Goal: Task Accomplishment & Management: Contribute content

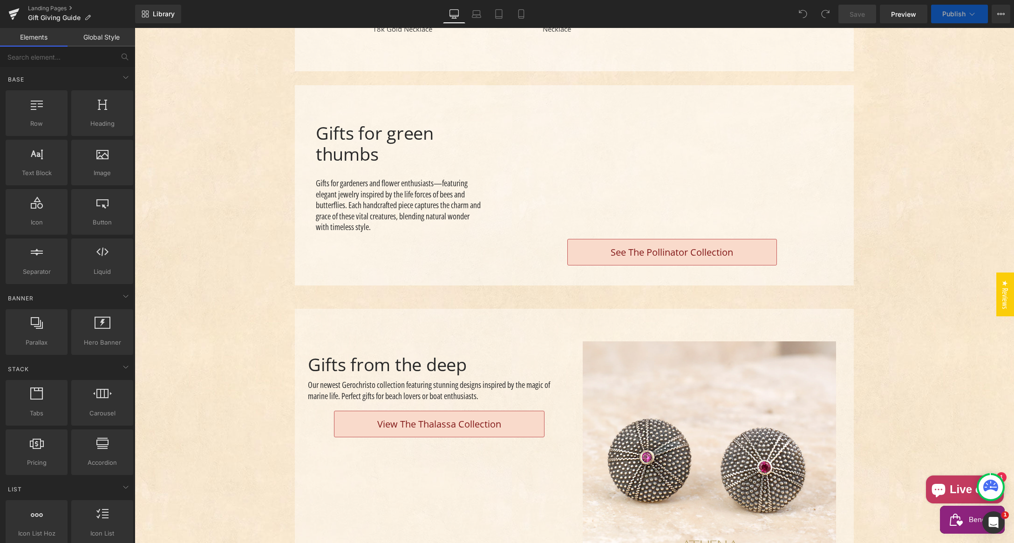
scroll to position [1095, 0]
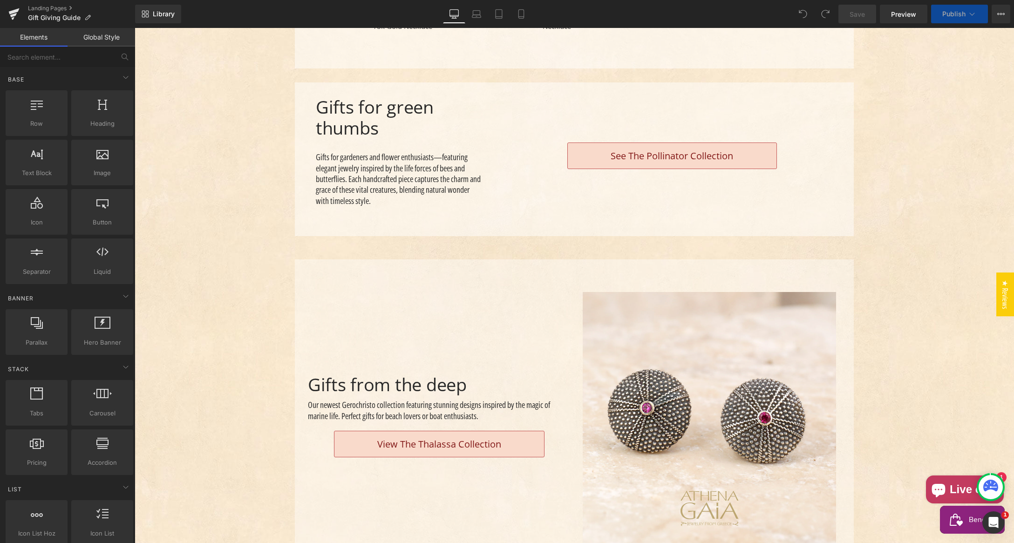
click at [949, 16] on span "Publish" at bounding box center [953, 13] width 23 height 7
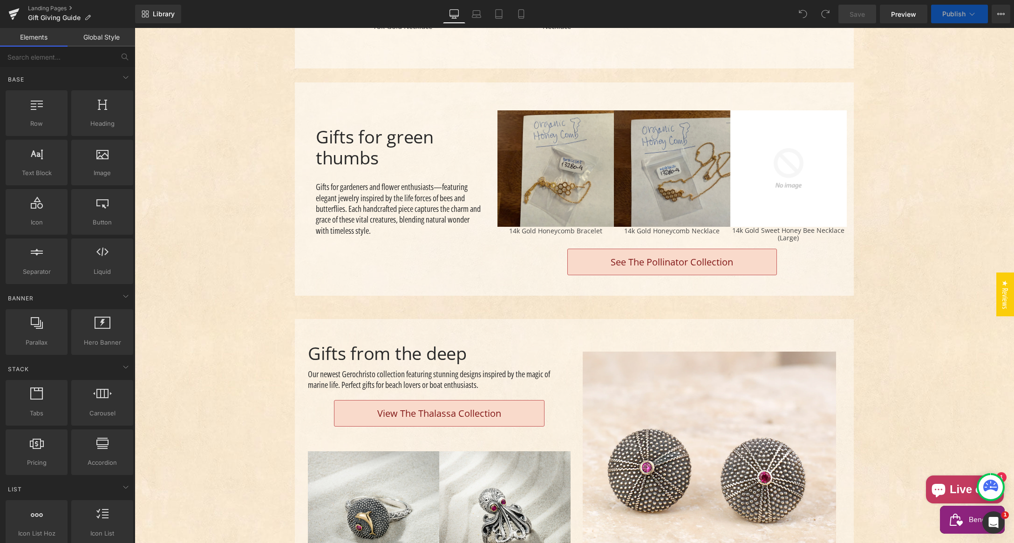
click at [942, 13] on span "Publish" at bounding box center [953, 13] width 23 height 7
click at [955, 10] on span "Publish" at bounding box center [953, 13] width 23 height 7
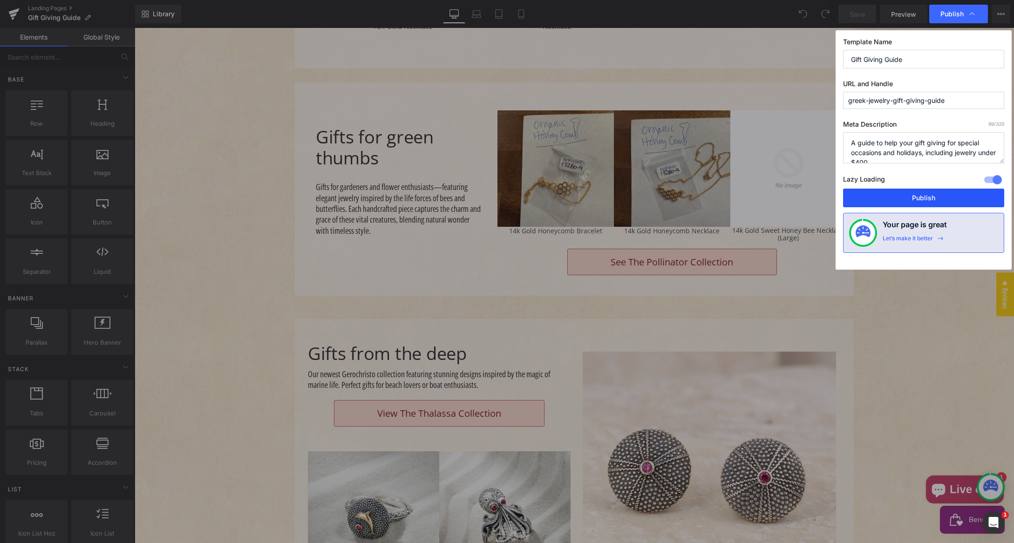
click at [922, 197] on button "Publish" at bounding box center [923, 198] width 161 height 19
click at [922, 196] on button "Publish" at bounding box center [923, 198] width 161 height 19
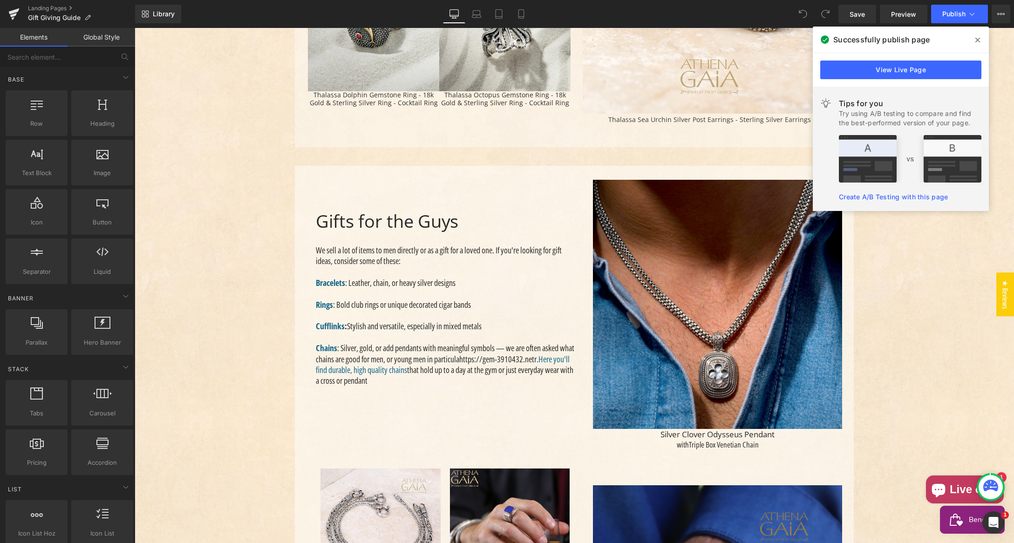
scroll to position [1588, 0]
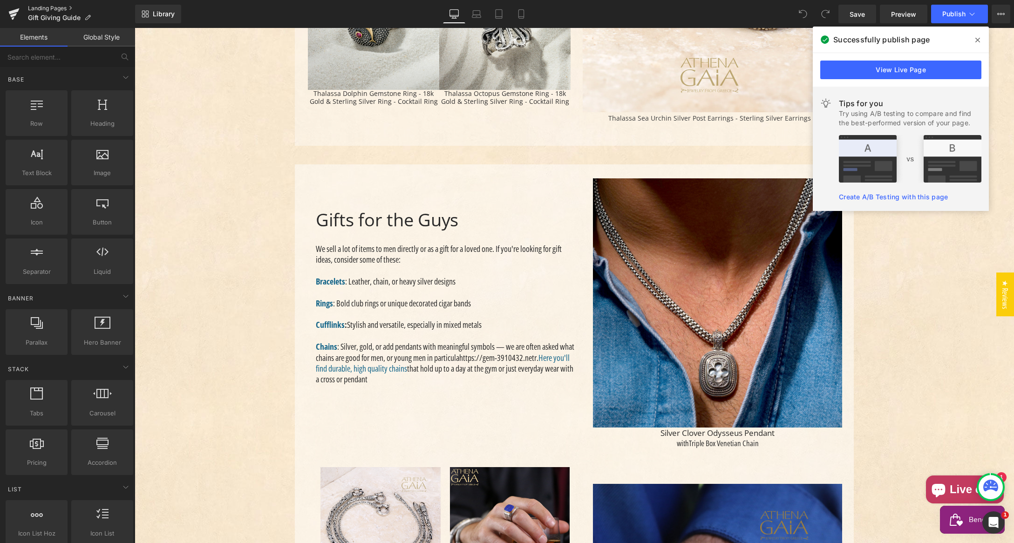
click at [42, 9] on link "Landing Pages" at bounding box center [81, 8] width 107 height 7
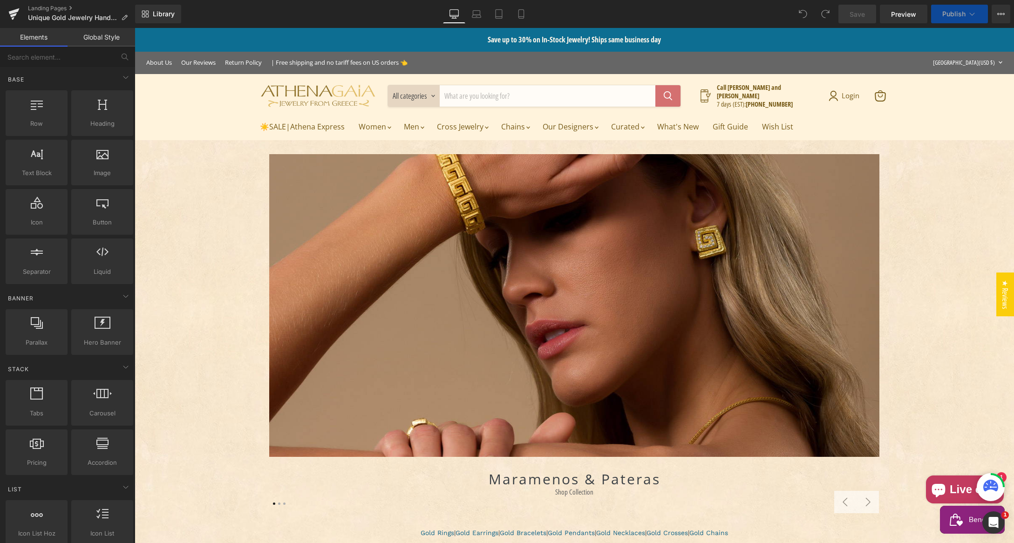
click at [947, 9] on button "Publish" at bounding box center [959, 14] width 57 height 19
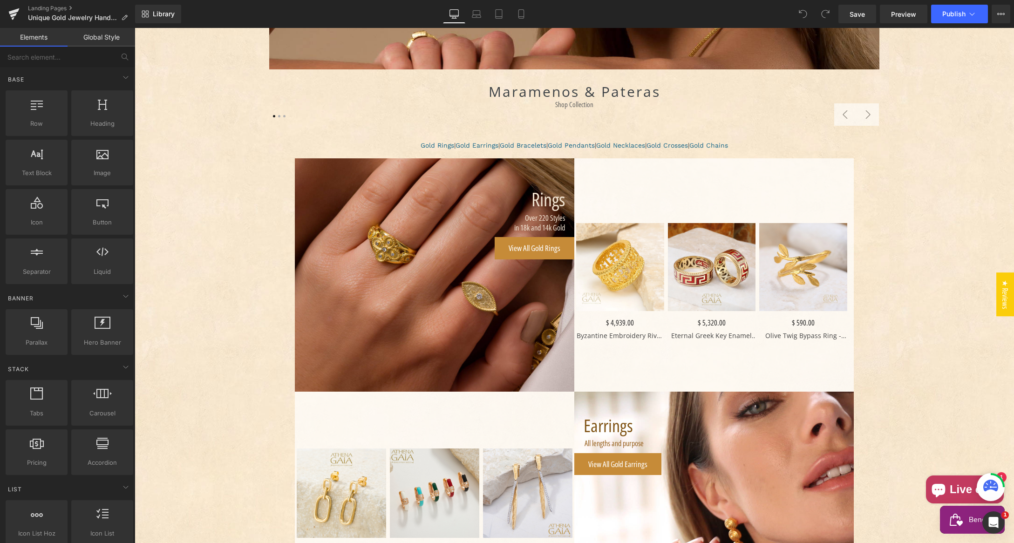
scroll to position [397, 0]
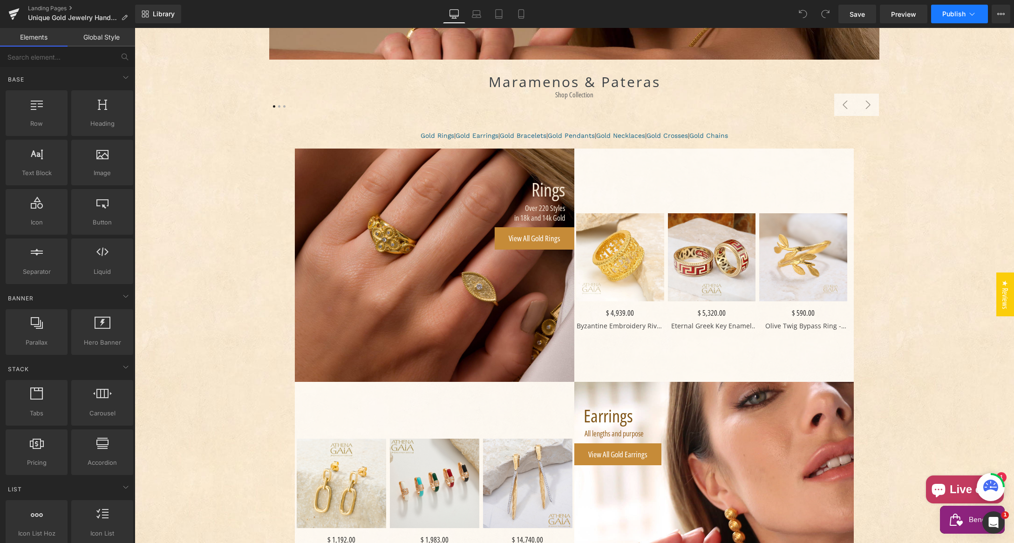
click at [950, 14] on span "Publish" at bounding box center [953, 13] width 23 height 7
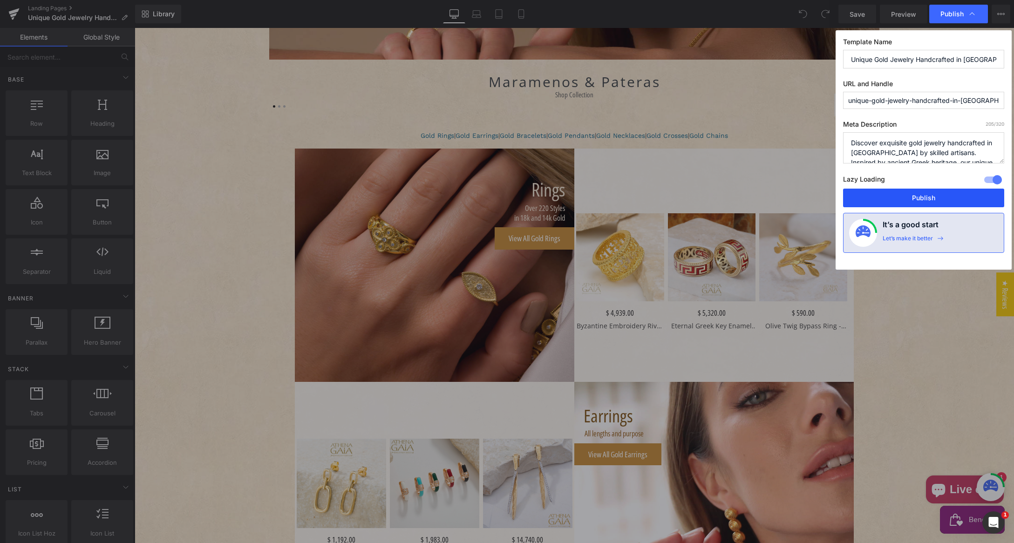
click at [930, 198] on button "Publish" at bounding box center [923, 198] width 161 height 19
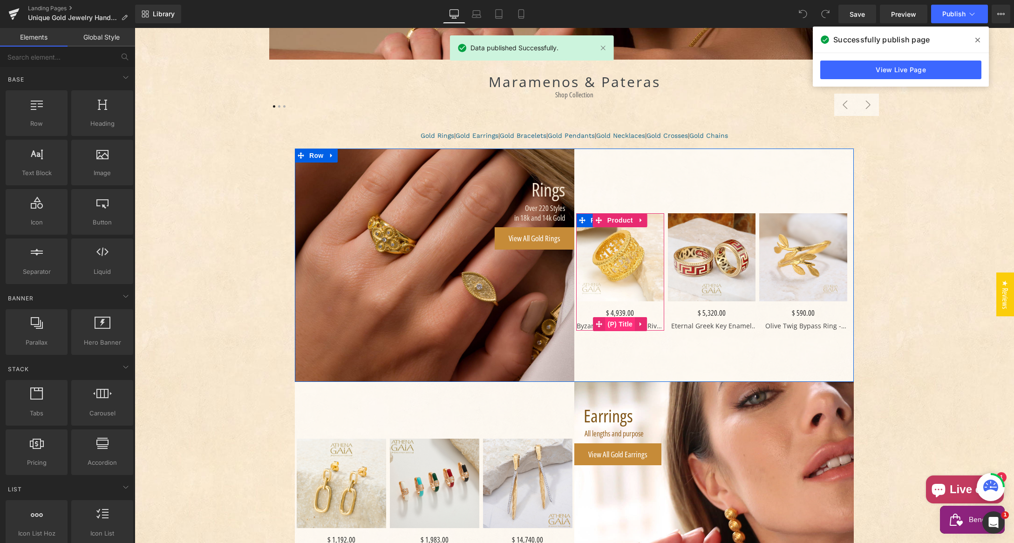
click at [620, 324] on span "(P) Title" at bounding box center [620, 324] width 30 height 14
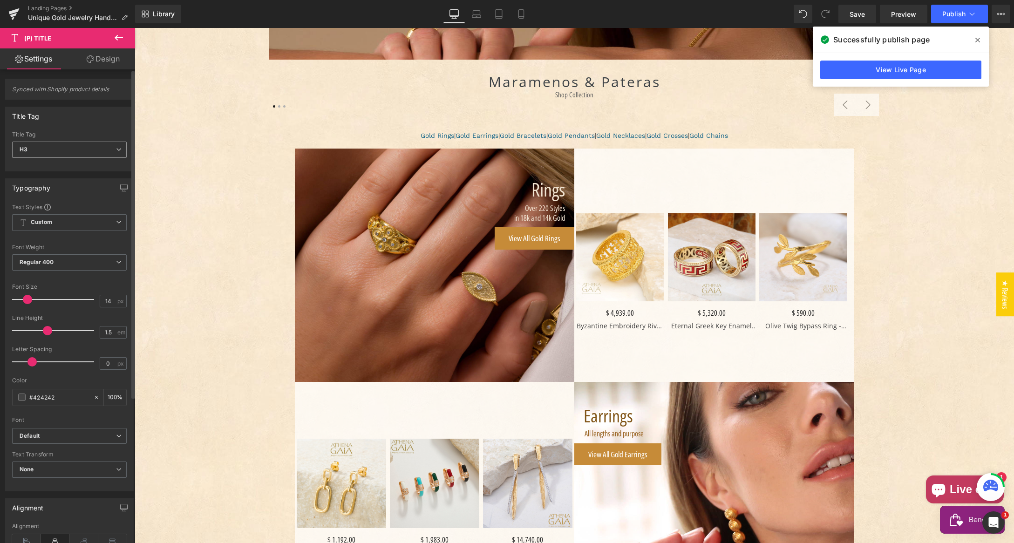
click at [57, 149] on span "H3" at bounding box center [69, 150] width 115 height 16
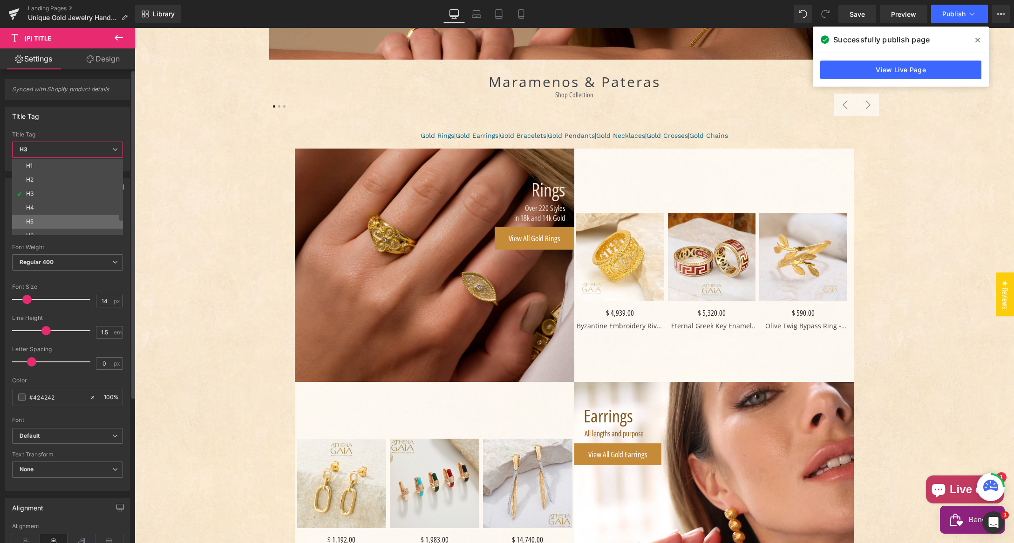
scroll to position [21, 0]
click at [66, 225] on li "Paragraph" at bounding box center [69, 228] width 115 height 14
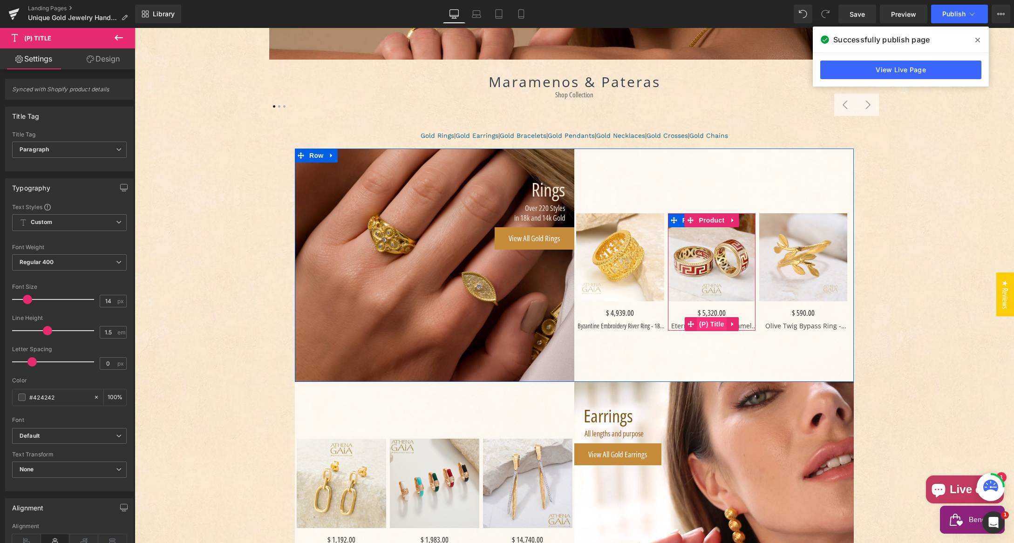
click at [710, 320] on span "(P) Title" at bounding box center [712, 324] width 30 height 14
click at [76, 147] on span "H3" at bounding box center [69, 150] width 115 height 16
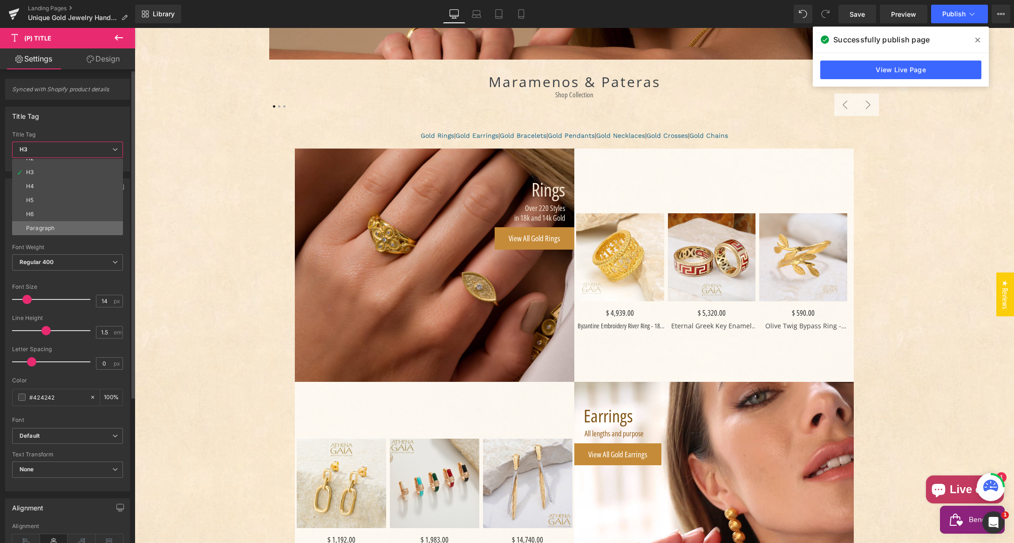
click at [59, 226] on li "Paragraph" at bounding box center [69, 228] width 115 height 14
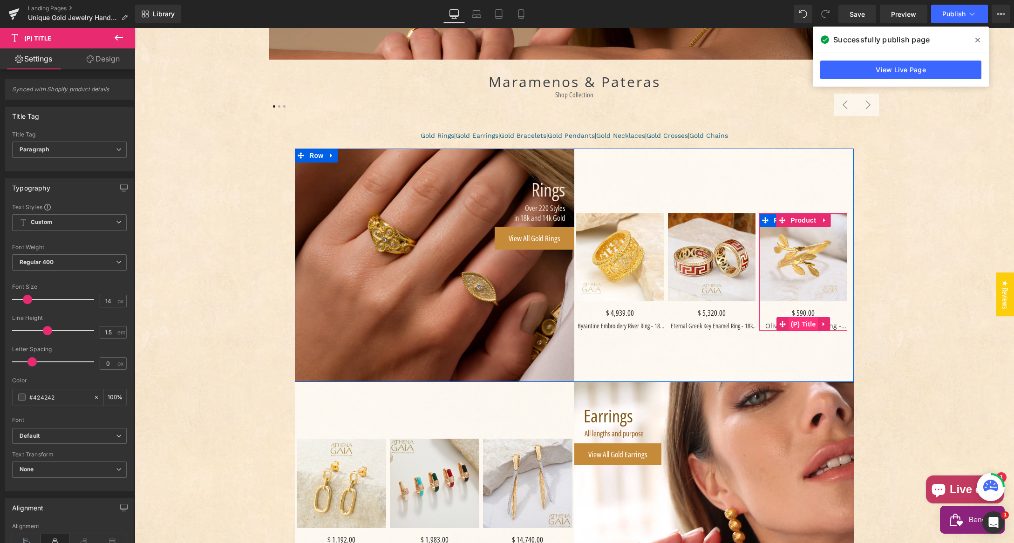
click at [800, 321] on span "(P) Title" at bounding box center [803, 324] width 30 height 14
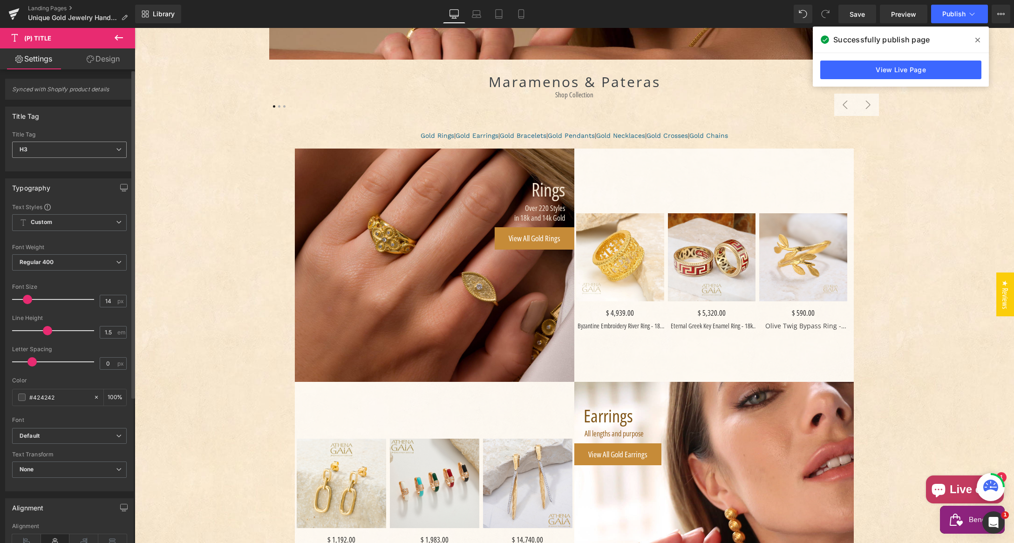
click at [51, 149] on span "H3" at bounding box center [69, 150] width 115 height 16
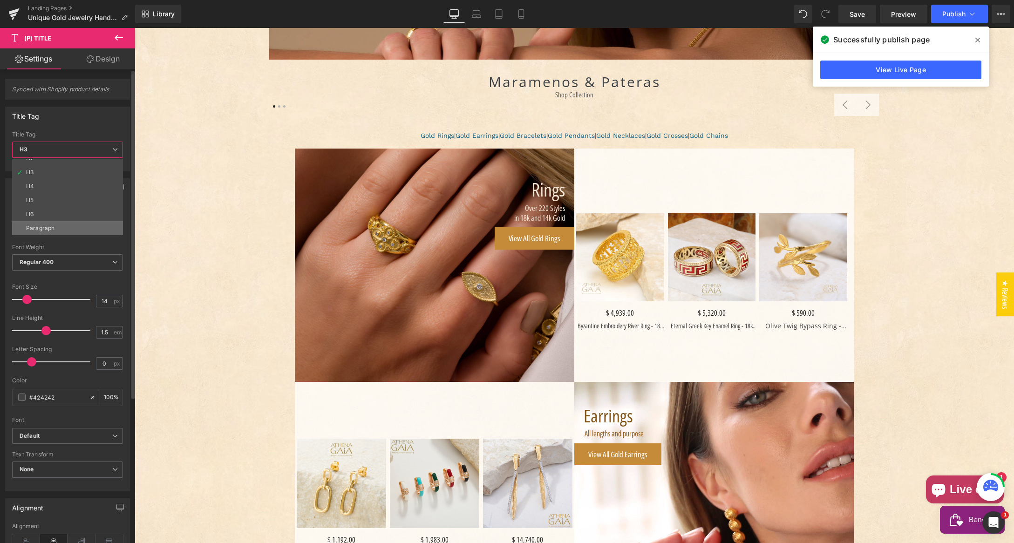
click at [54, 230] on li "Paragraph" at bounding box center [69, 228] width 115 height 14
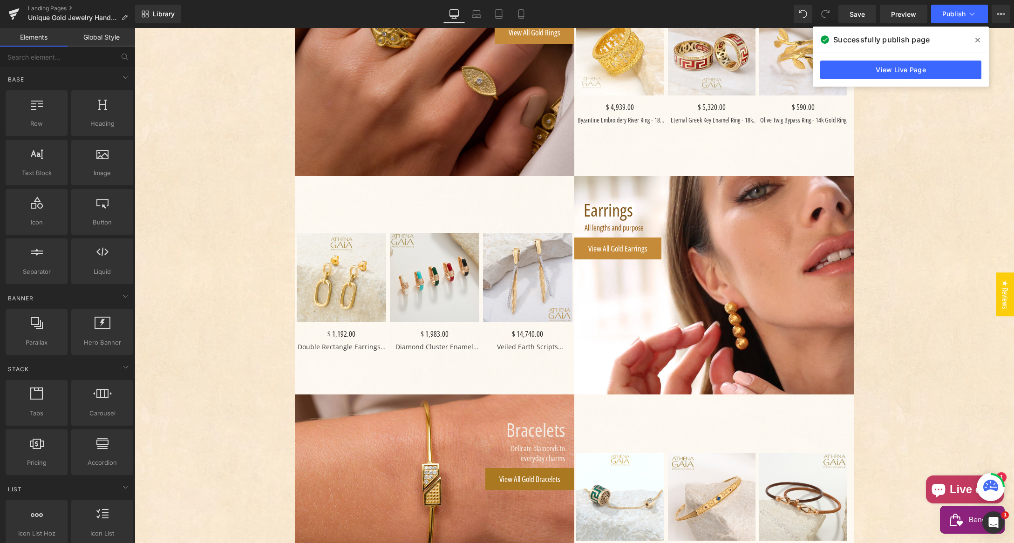
scroll to position [623, 0]
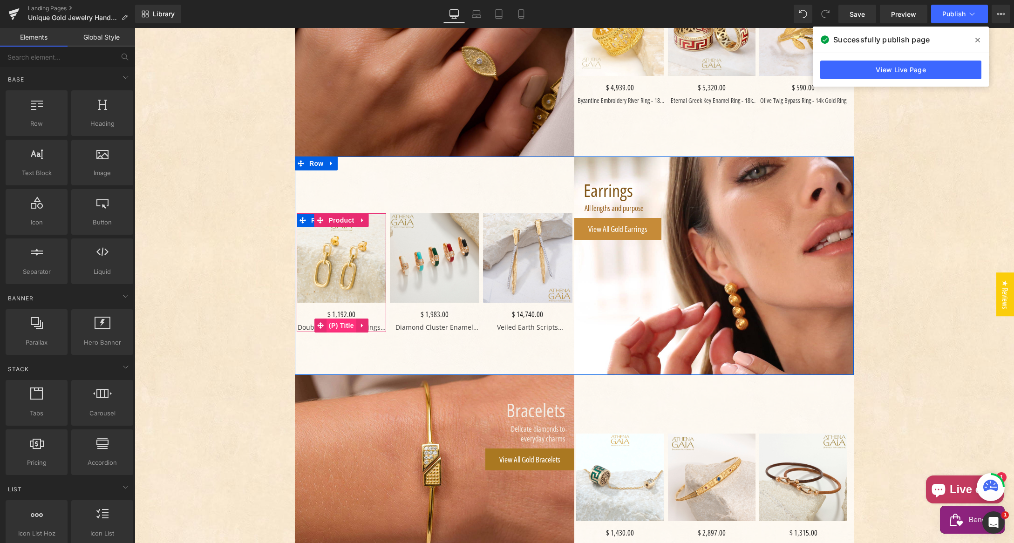
click at [339, 325] on span "(P) Title" at bounding box center [341, 325] width 30 height 14
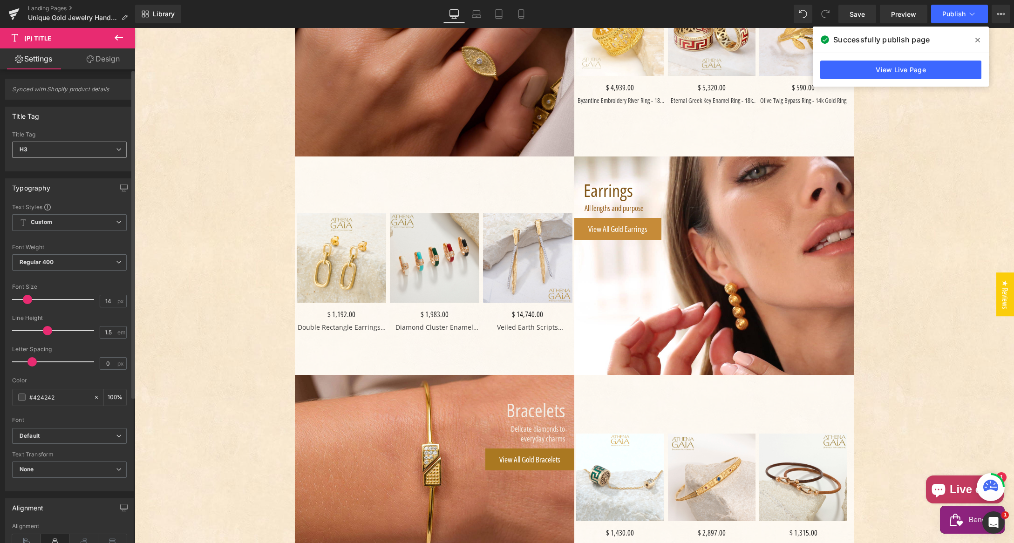
click at [78, 154] on span "H3" at bounding box center [69, 150] width 115 height 16
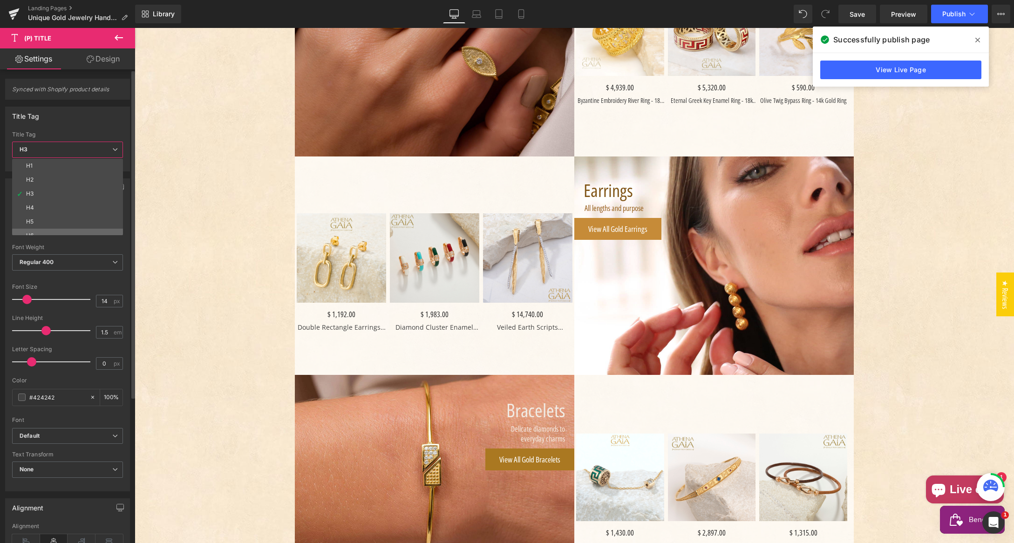
scroll to position [21, 0]
click at [63, 227] on li "Paragraph" at bounding box center [69, 228] width 115 height 14
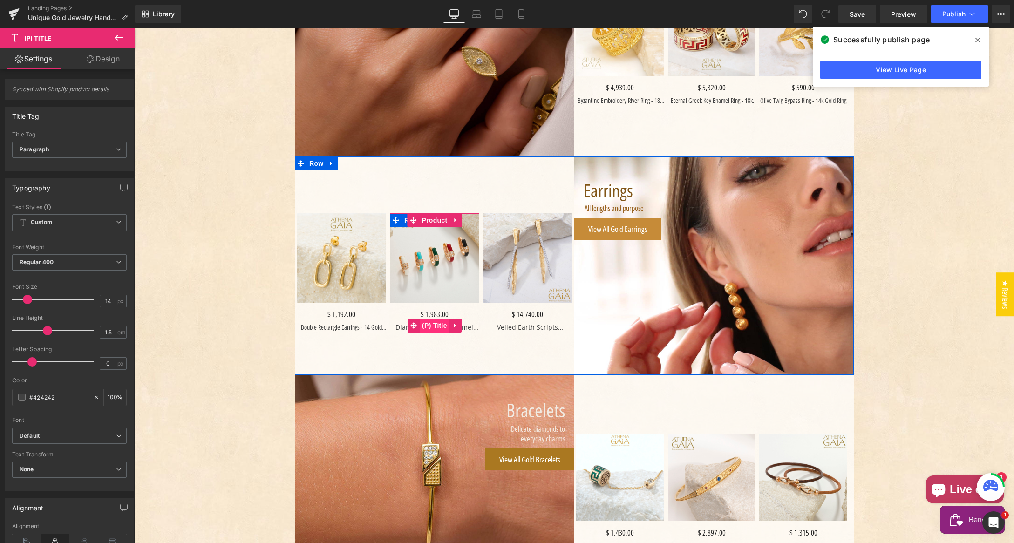
click at [433, 325] on span "(P) Title" at bounding box center [435, 325] width 30 height 14
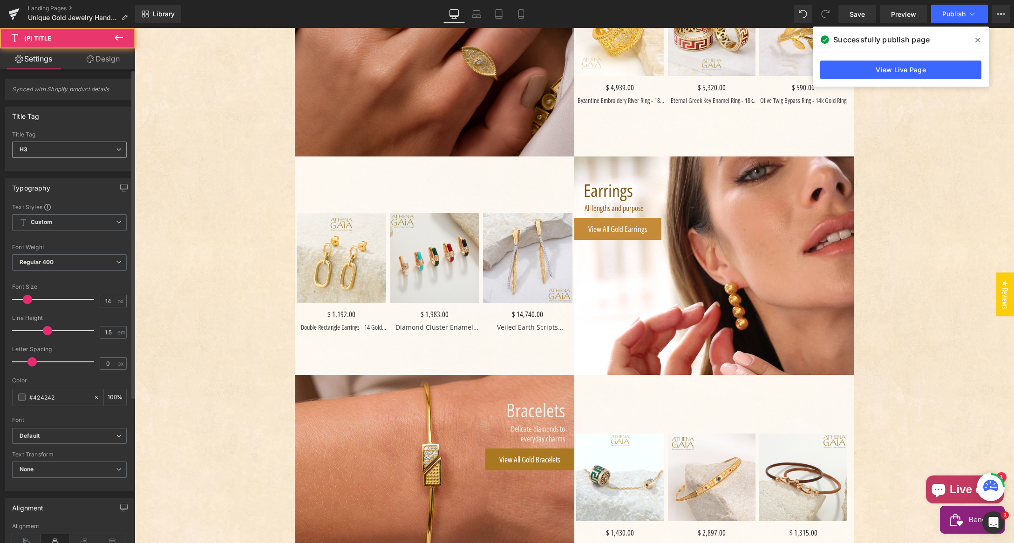
click at [43, 149] on span "H3" at bounding box center [69, 150] width 115 height 16
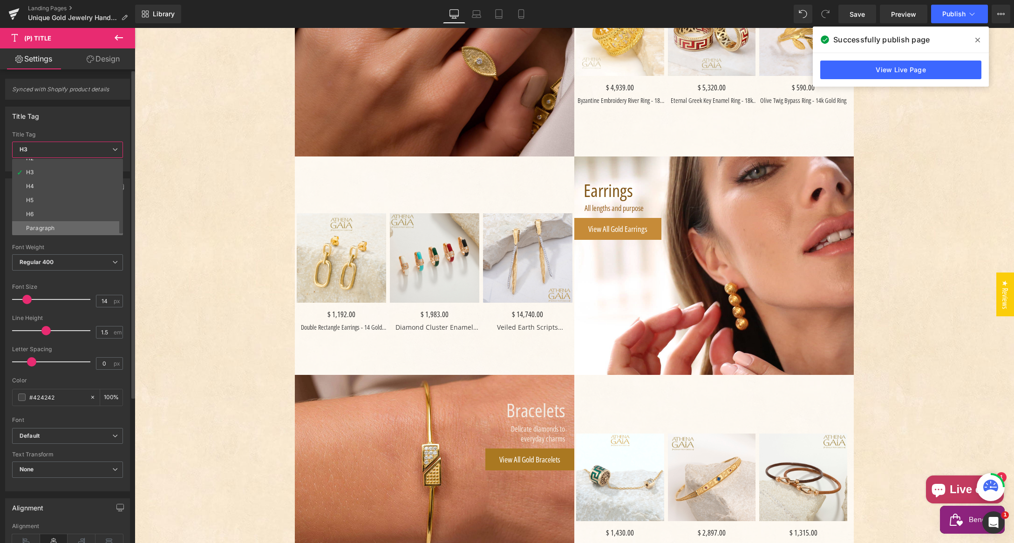
click at [58, 232] on li "Paragraph" at bounding box center [69, 228] width 115 height 14
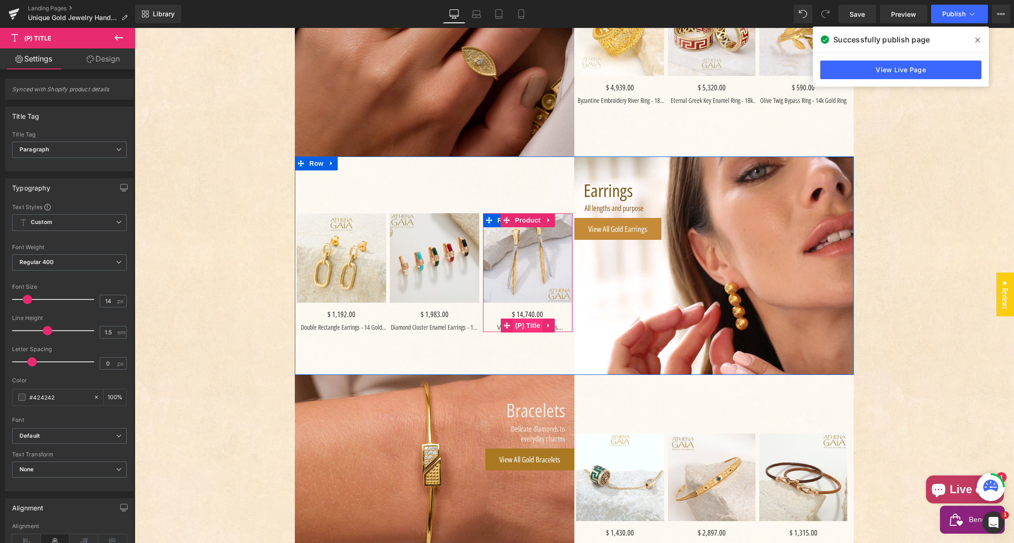
click at [527, 325] on span "(P) Title" at bounding box center [528, 325] width 30 height 14
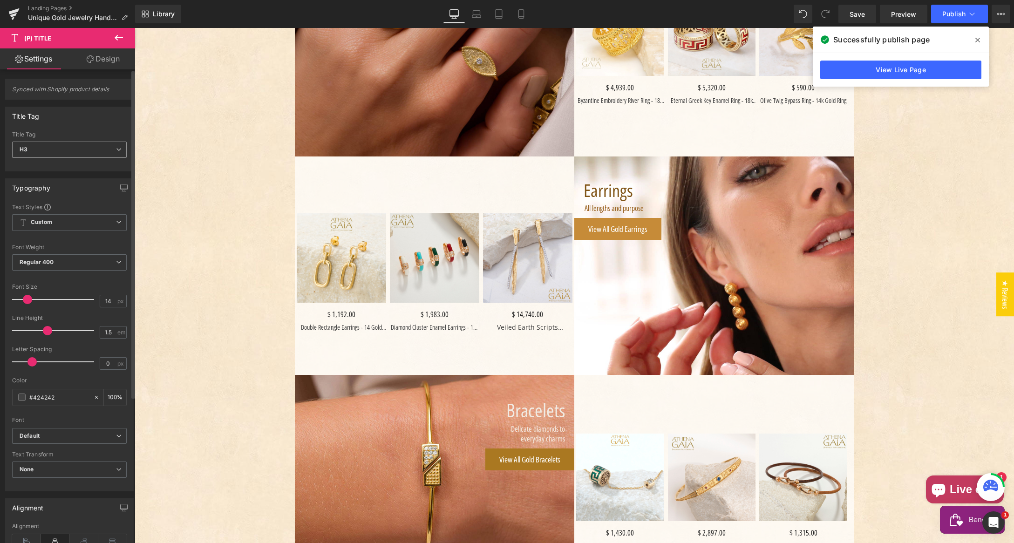
click at [46, 154] on span "H3" at bounding box center [69, 150] width 115 height 16
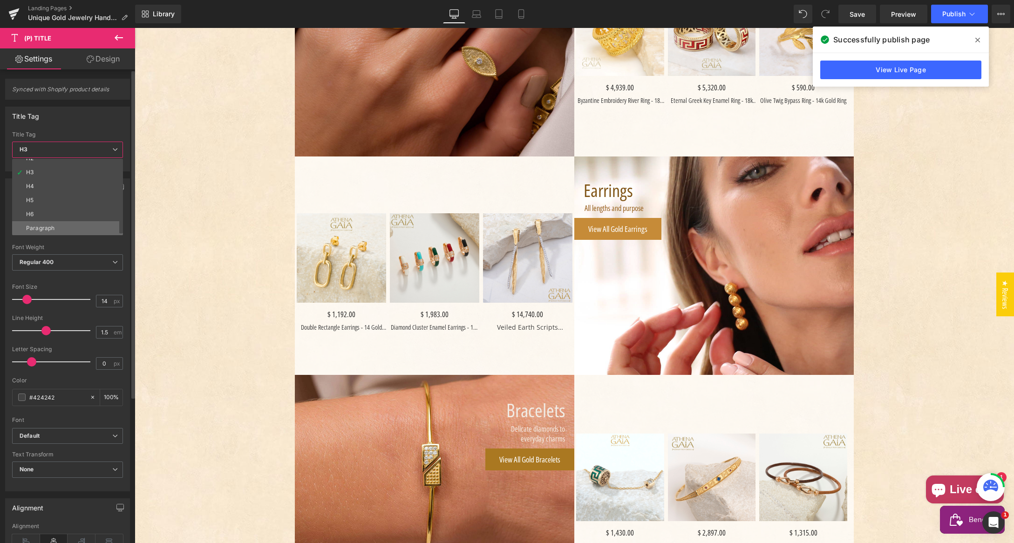
click at [56, 225] on li "Paragraph" at bounding box center [69, 228] width 115 height 14
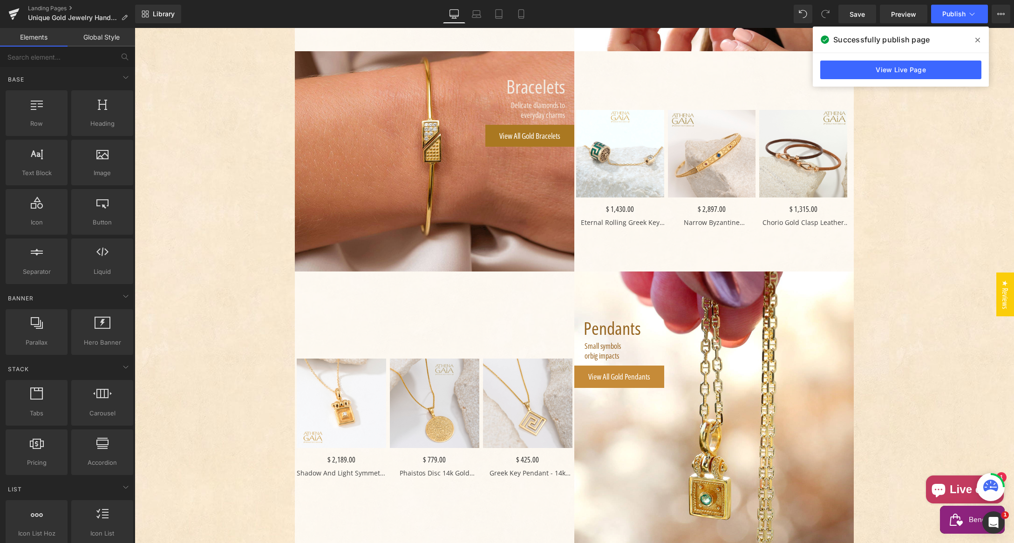
scroll to position [946, 0]
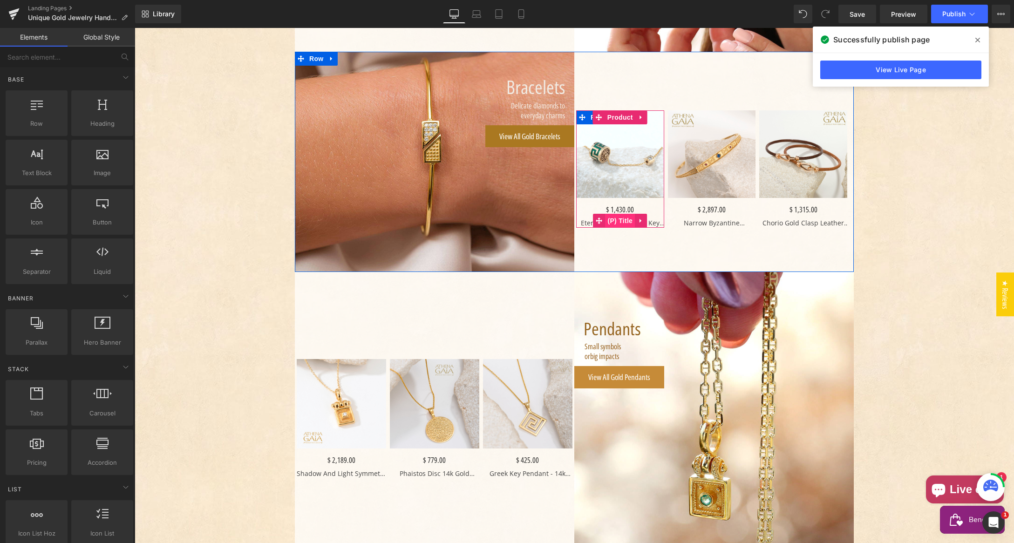
click at [618, 219] on span "(P) Title" at bounding box center [620, 221] width 30 height 14
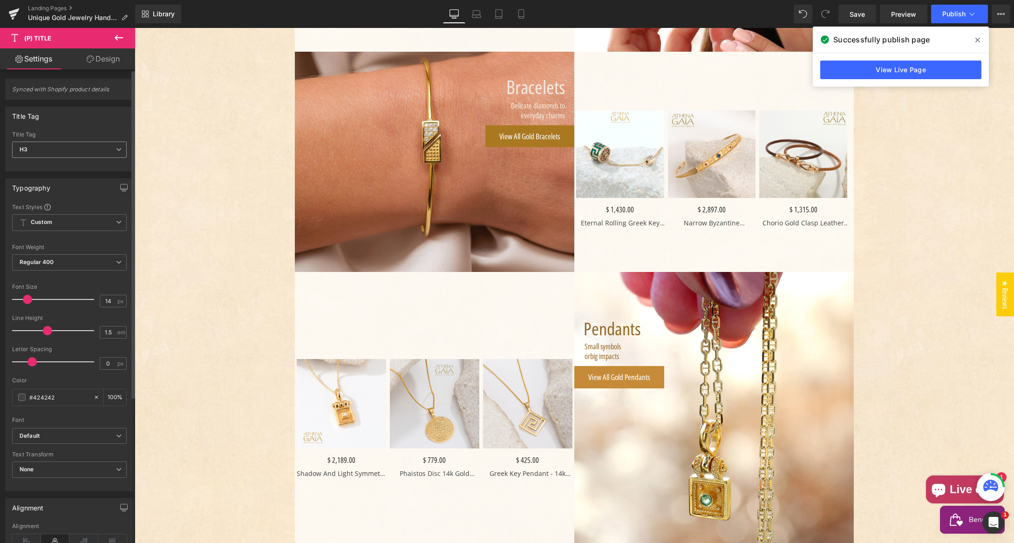
click at [52, 150] on span "H3" at bounding box center [69, 150] width 115 height 16
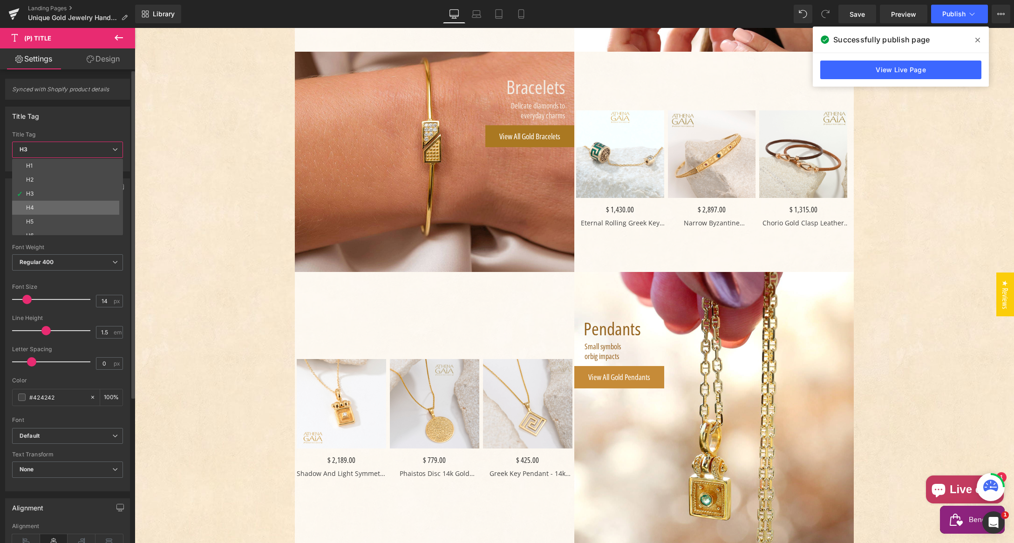
scroll to position [21, 0]
click at [59, 229] on li "Paragraph" at bounding box center [69, 228] width 115 height 14
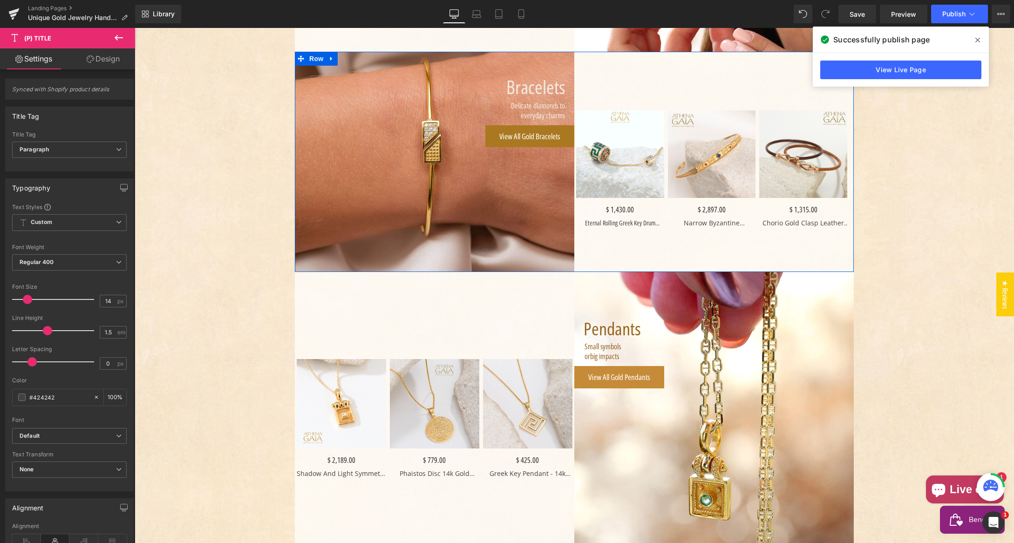
click at [692, 240] on div "- 143000 % (P) Image $ 1,430.00 $ 0 (P) Price Eternal Rolling Greek Key Drum Br…" at bounding box center [713, 162] width 279 height 220
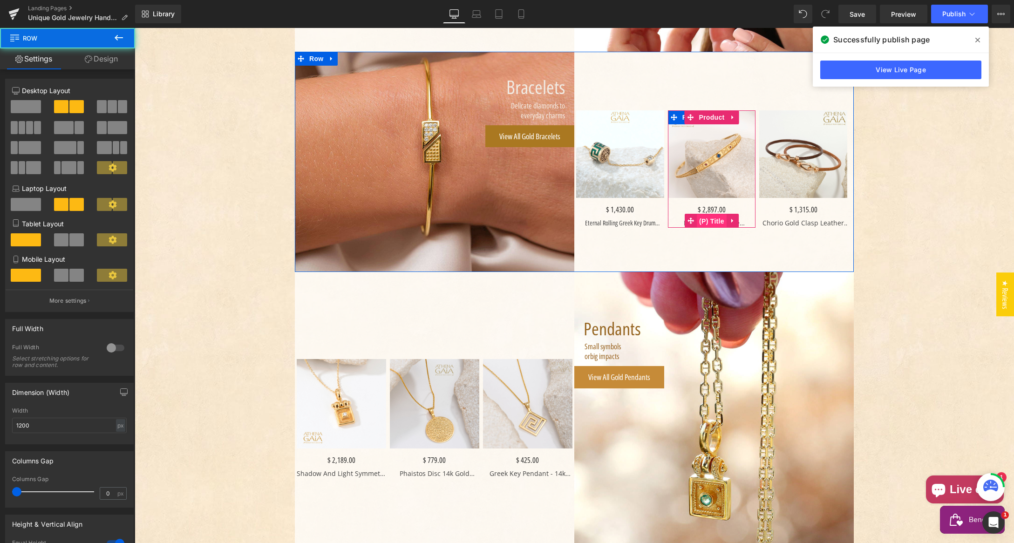
click at [709, 221] on span "(P) Title" at bounding box center [712, 221] width 30 height 14
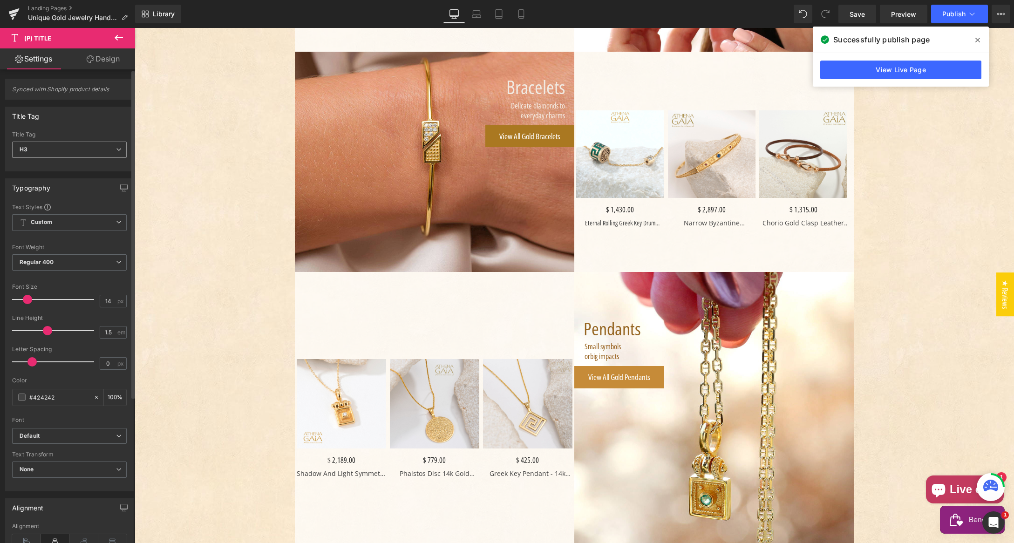
click at [55, 152] on span "H3" at bounding box center [69, 150] width 115 height 16
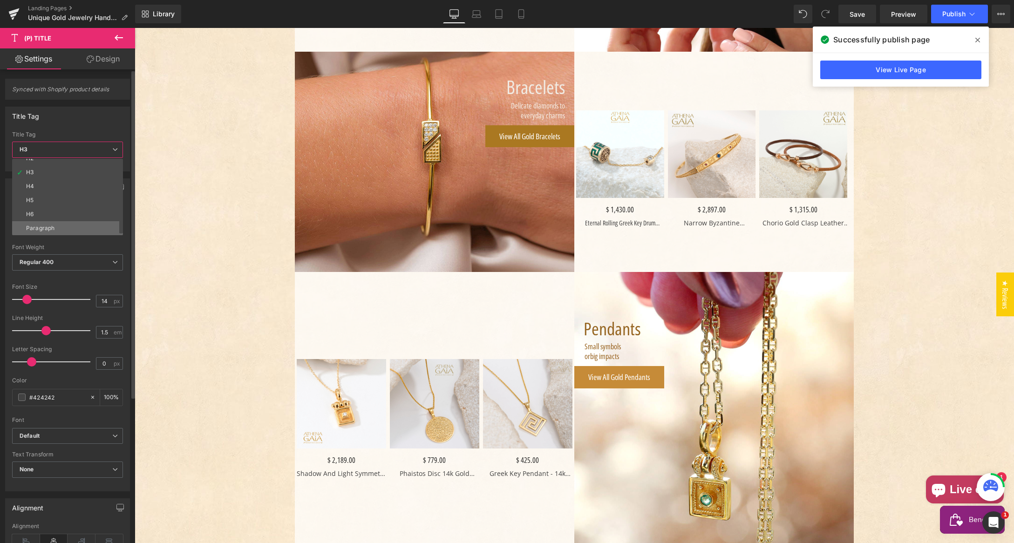
click at [55, 224] on li "Paragraph" at bounding box center [69, 228] width 115 height 14
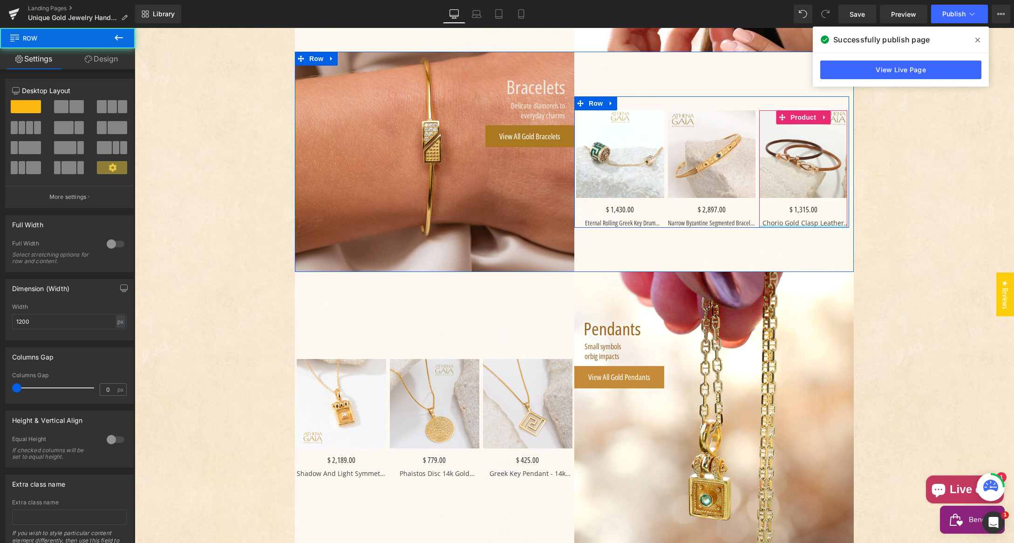
click at [135, 28] on div "Main content" at bounding box center [135, 28] width 0 height 0
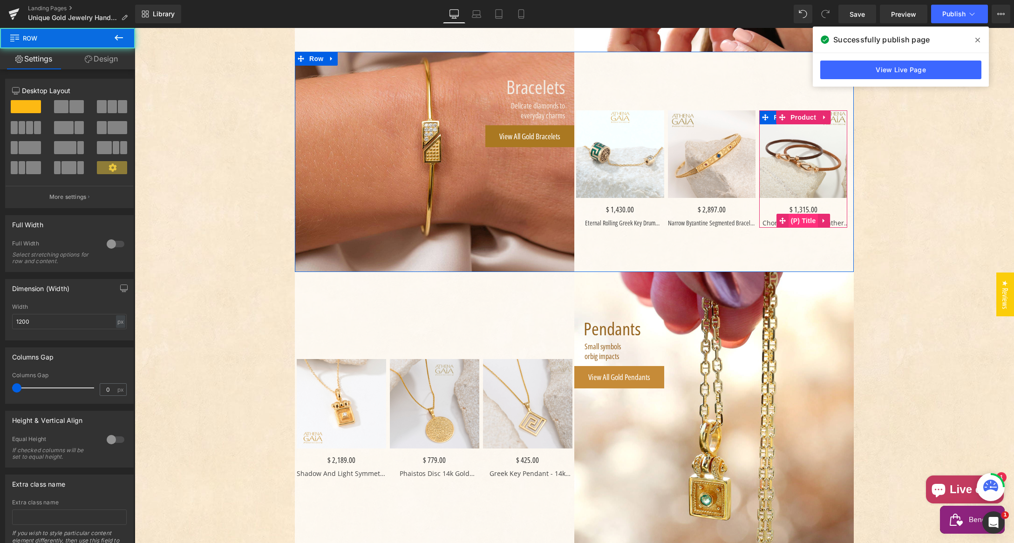
click at [801, 218] on span "(P) Title" at bounding box center [803, 221] width 30 height 14
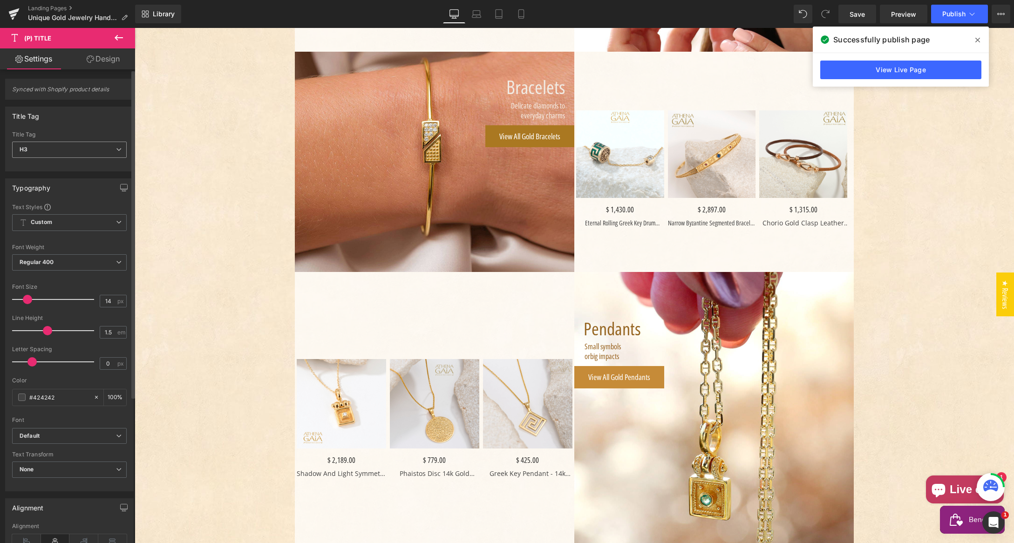
click at [74, 150] on span "H3" at bounding box center [69, 150] width 115 height 16
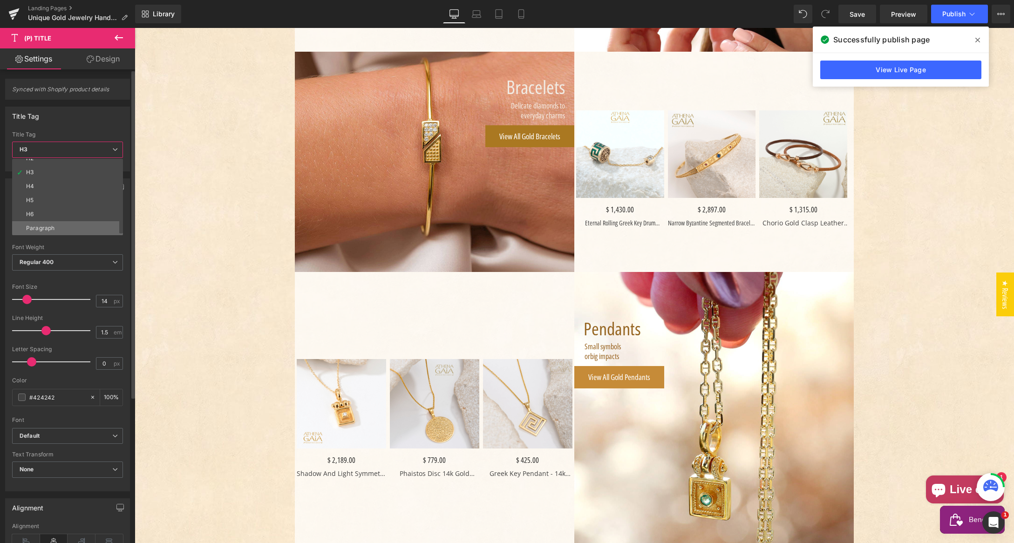
click at [61, 227] on li "Paragraph" at bounding box center [69, 228] width 115 height 14
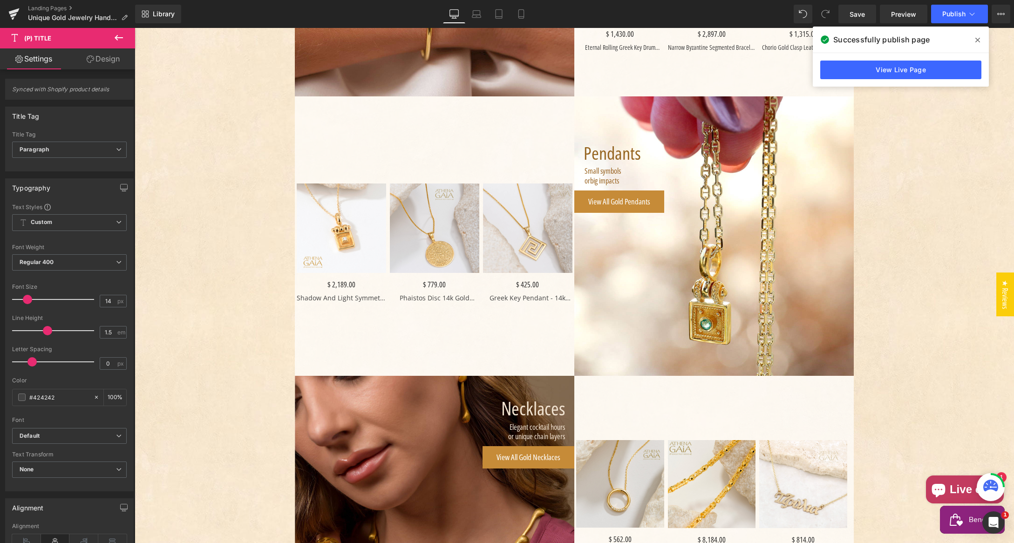
scroll to position [1128, 0]
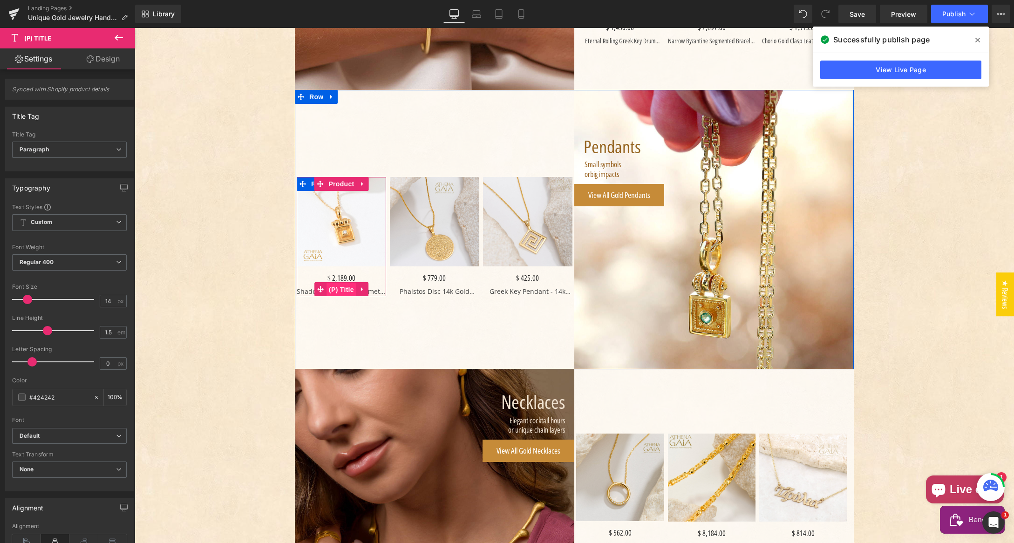
click at [339, 289] on span "(P) Title" at bounding box center [341, 290] width 30 height 14
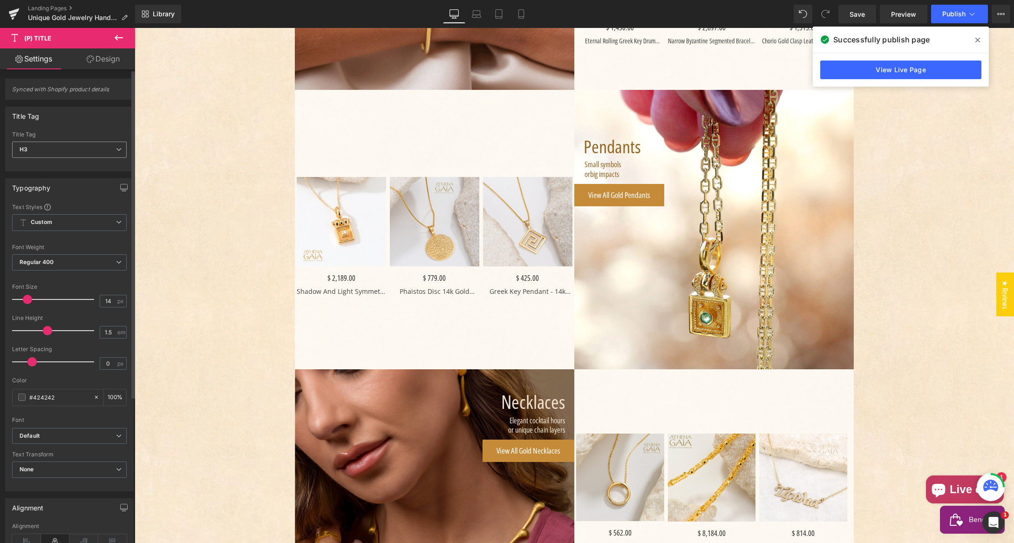
click at [67, 148] on span "H3" at bounding box center [69, 150] width 115 height 16
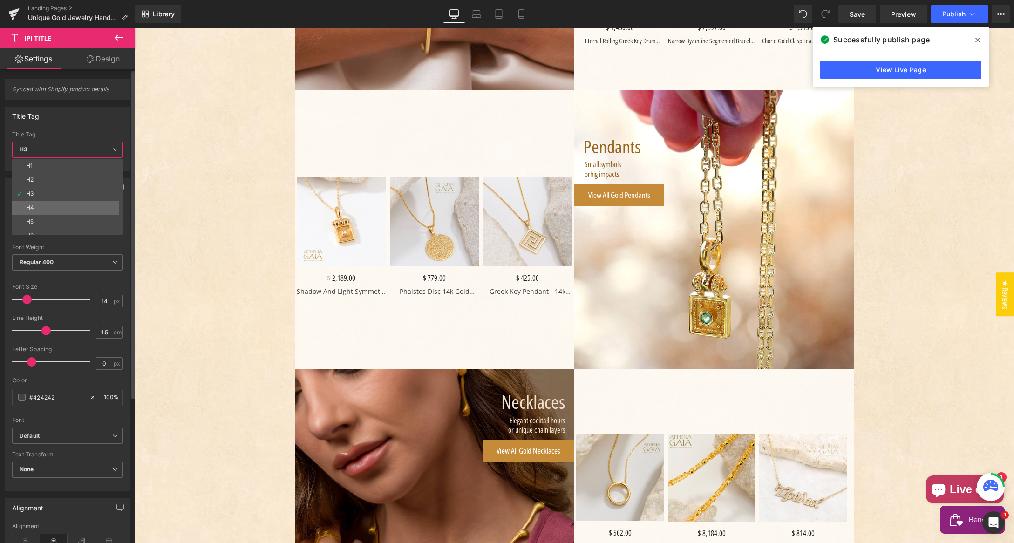
scroll to position [21, 0]
click at [66, 224] on li "Paragraph" at bounding box center [69, 228] width 115 height 14
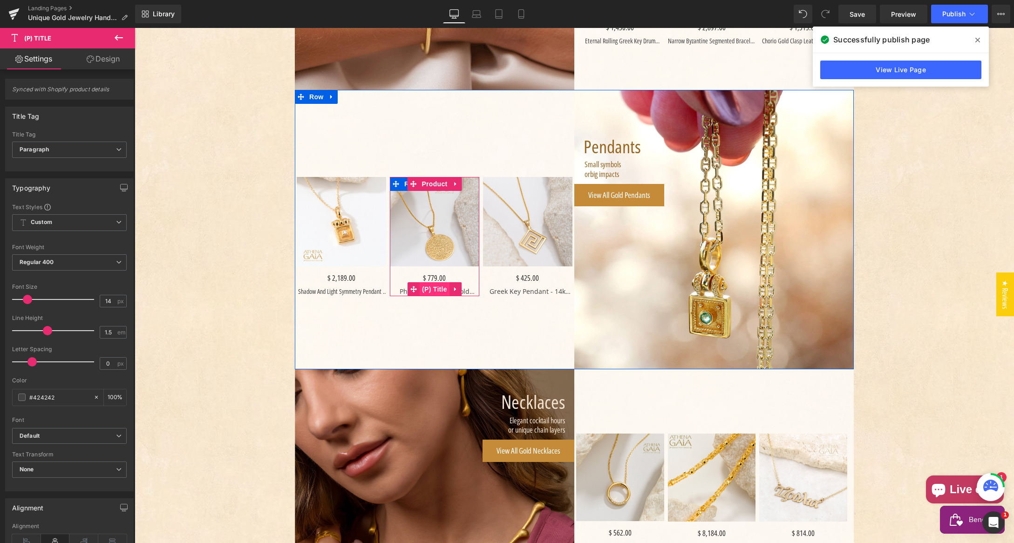
click at [432, 289] on span "(P) Title" at bounding box center [435, 289] width 30 height 14
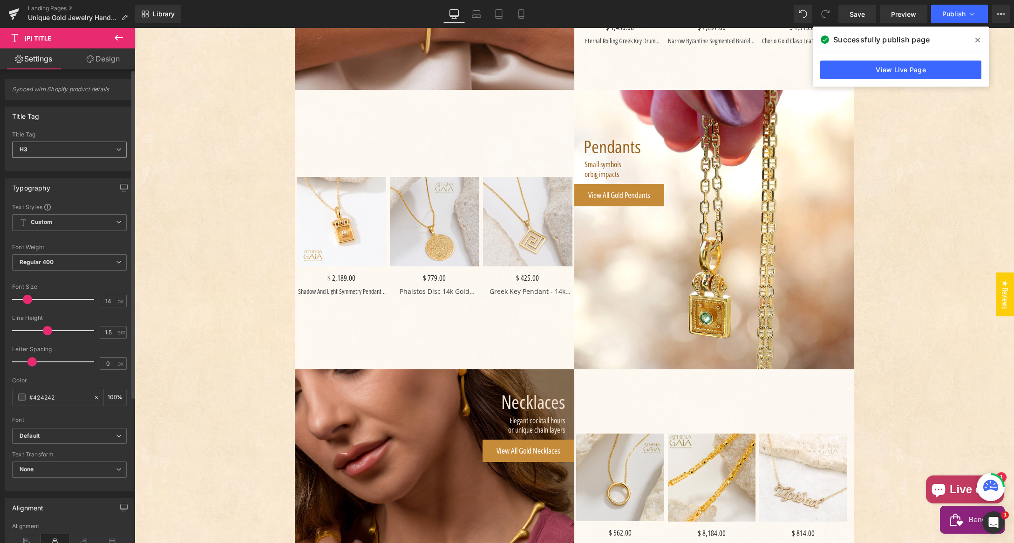
click at [38, 149] on span "H3" at bounding box center [69, 150] width 115 height 16
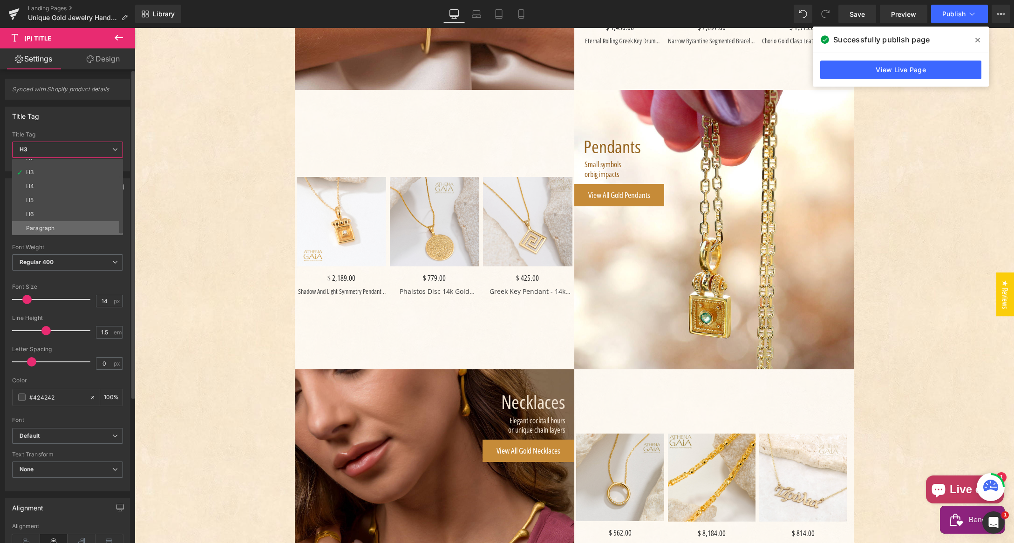
click at [45, 229] on div "Paragraph" at bounding box center [40, 228] width 28 height 7
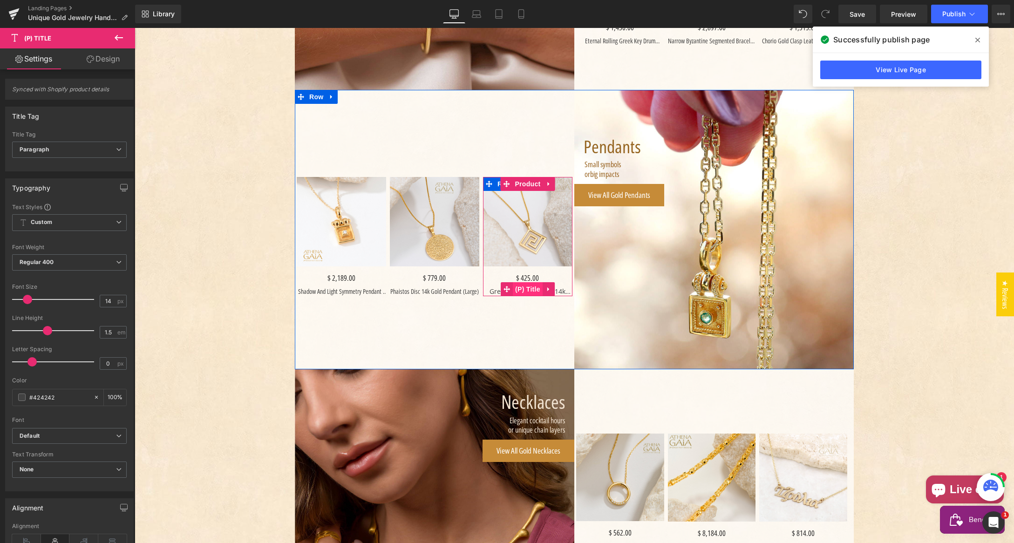
click at [527, 289] on span "(P) Title" at bounding box center [528, 289] width 30 height 14
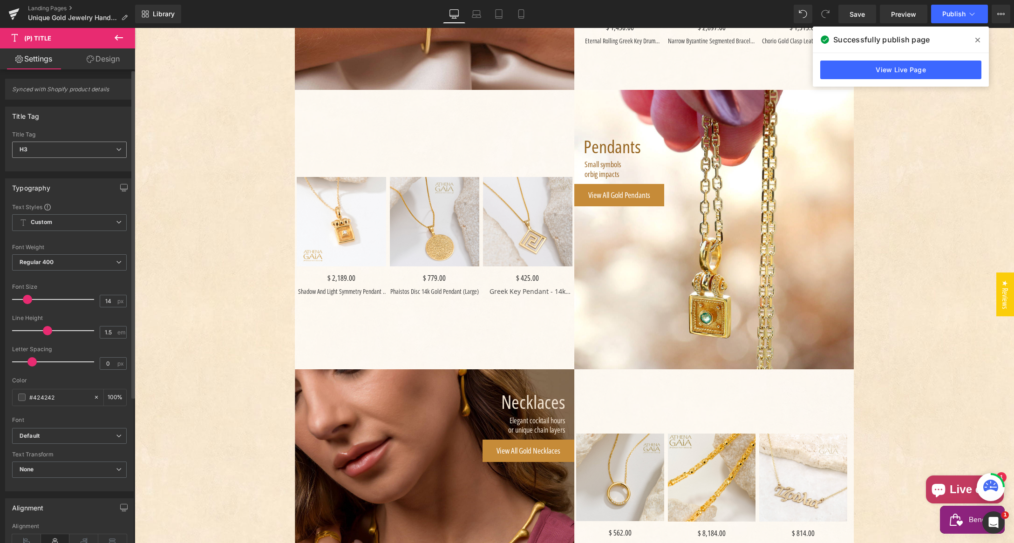
click at [60, 148] on span "H3" at bounding box center [69, 150] width 115 height 16
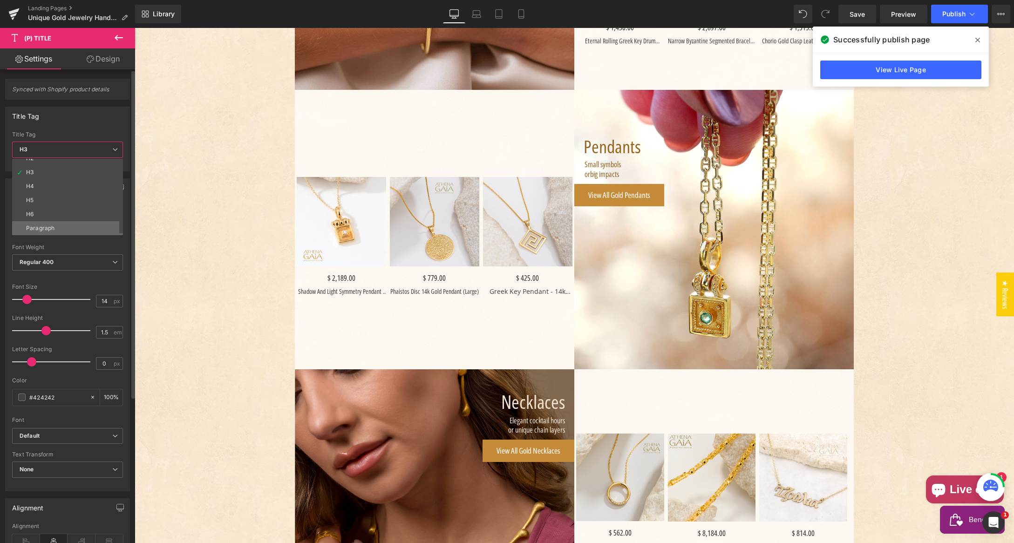
click at [61, 225] on li "Paragraph" at bounding box center [69, 228] width 115 height 14
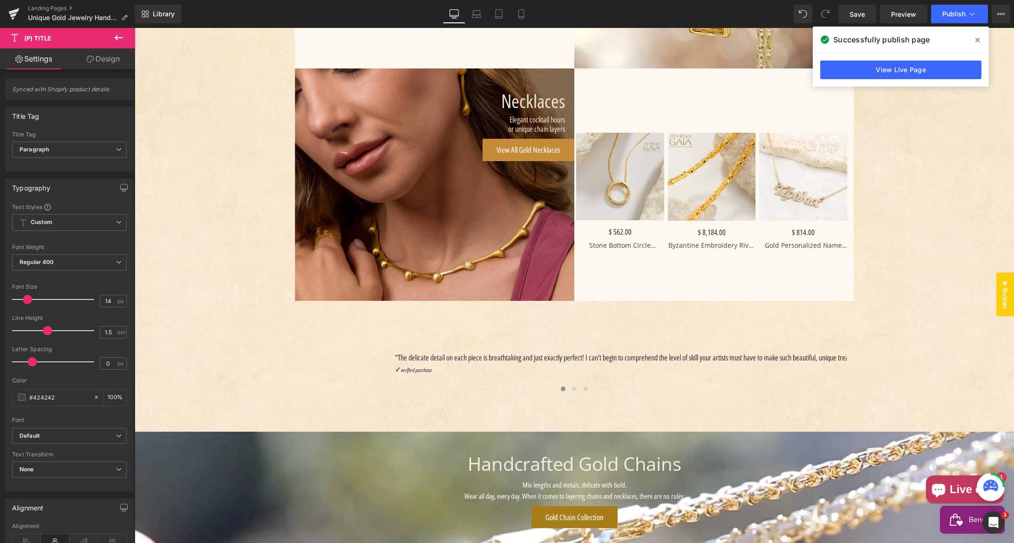
scroll to position [1448, 0]
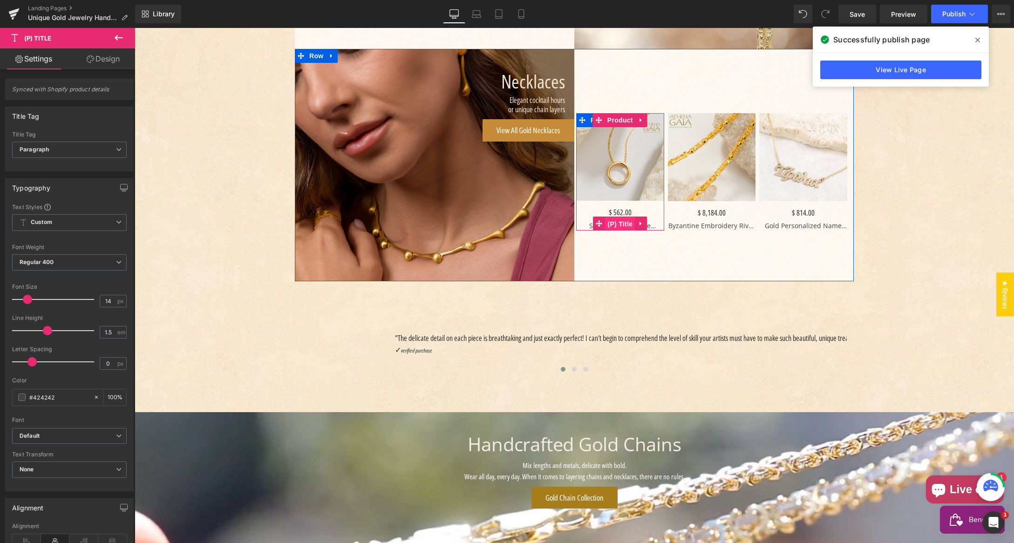
click at [620, 223] on span "(P) Title" at bounding box center [620, 224] width 30 height 14
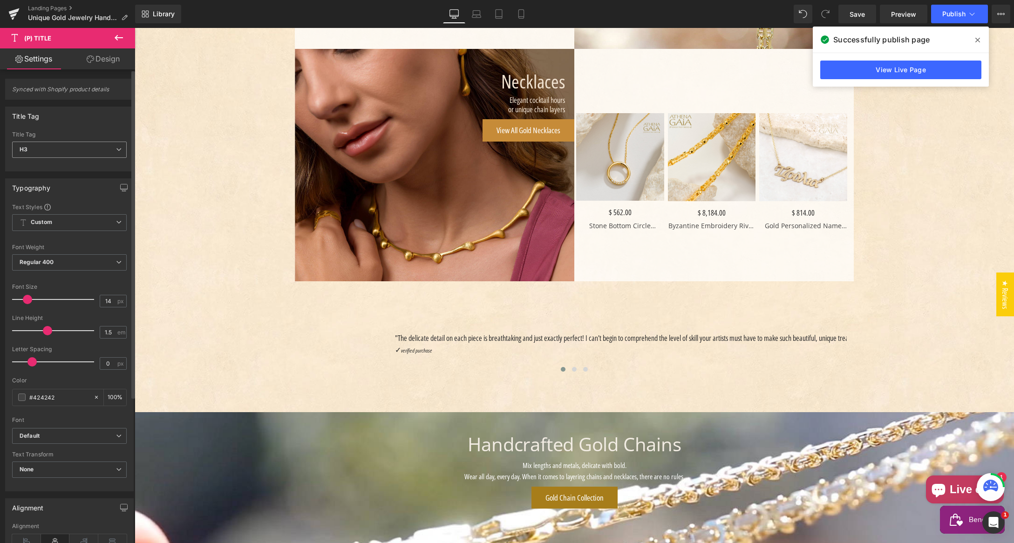
click at [63, 149] on span "H3" at bounding box center [69, 150] width 115 height 16
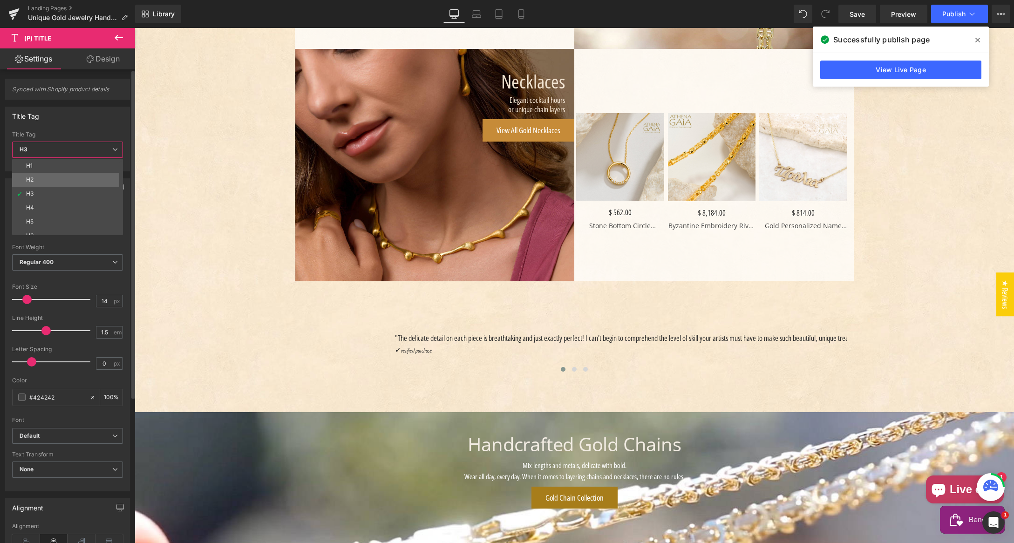
scroll to position [21, 0]
click at [57, 225] on li "Paragraph" at bounding box center [69, 228] width 115 height 14
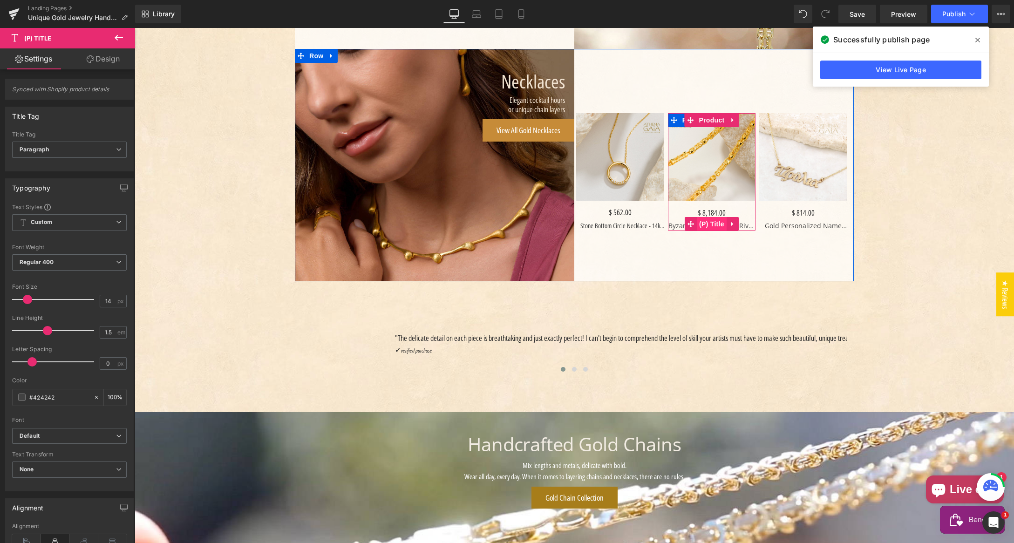
click at [712, 223] on span "(P) Title" at bounding box center [712, 224] width 30 height 14
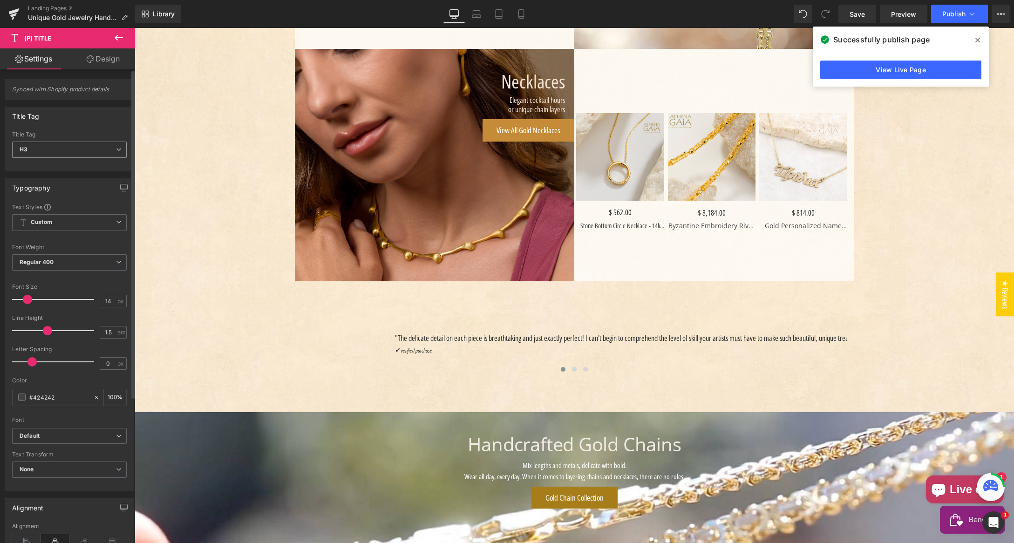
click at [78, 155] on span "H3" at bounding box center [69, 150] width 115 height 16
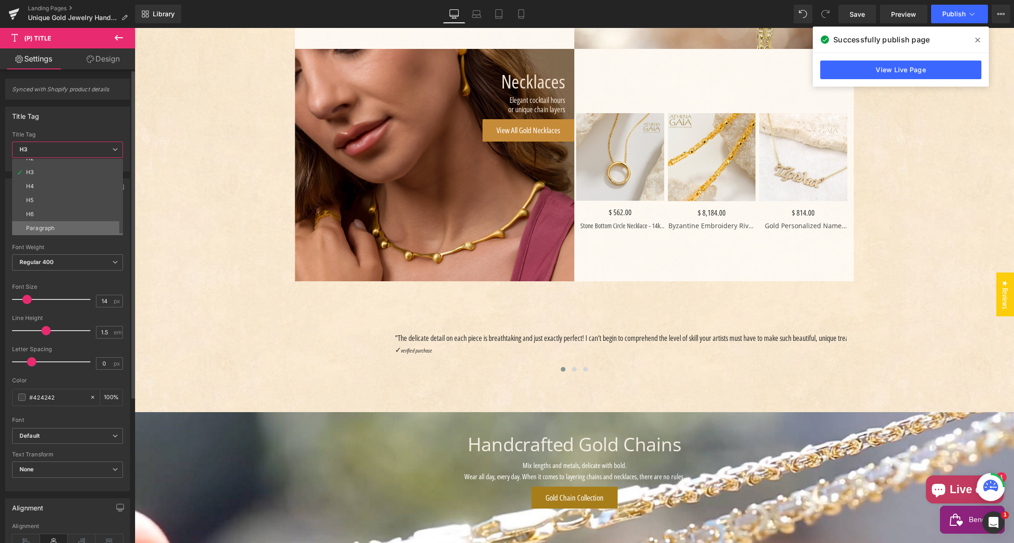
click at [56, 222] on li "Paragraph" at bounding box center [69, 228] width 115 height 14
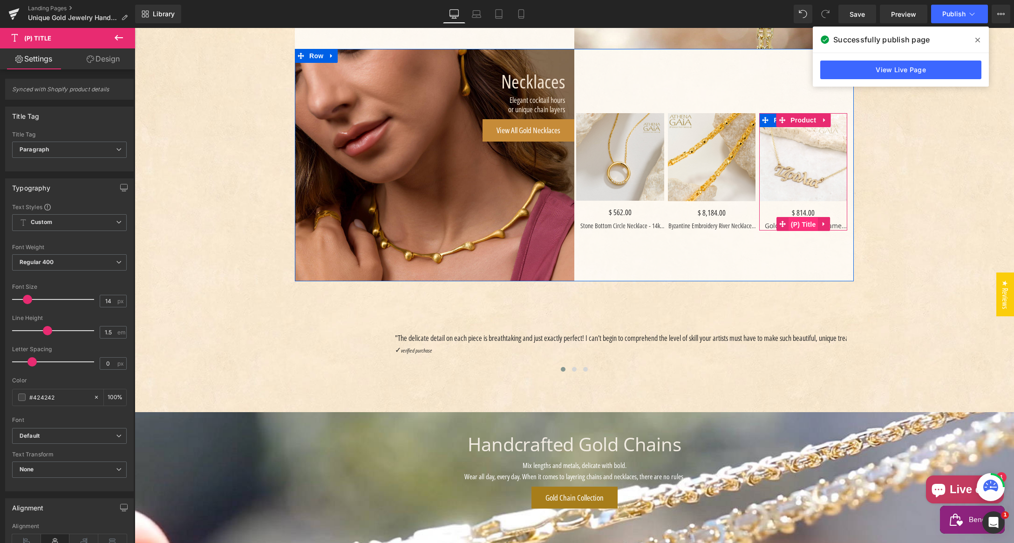
click at [801, 221] on span "(P) Title" at bounding box center [803, 224] width 30 height 14
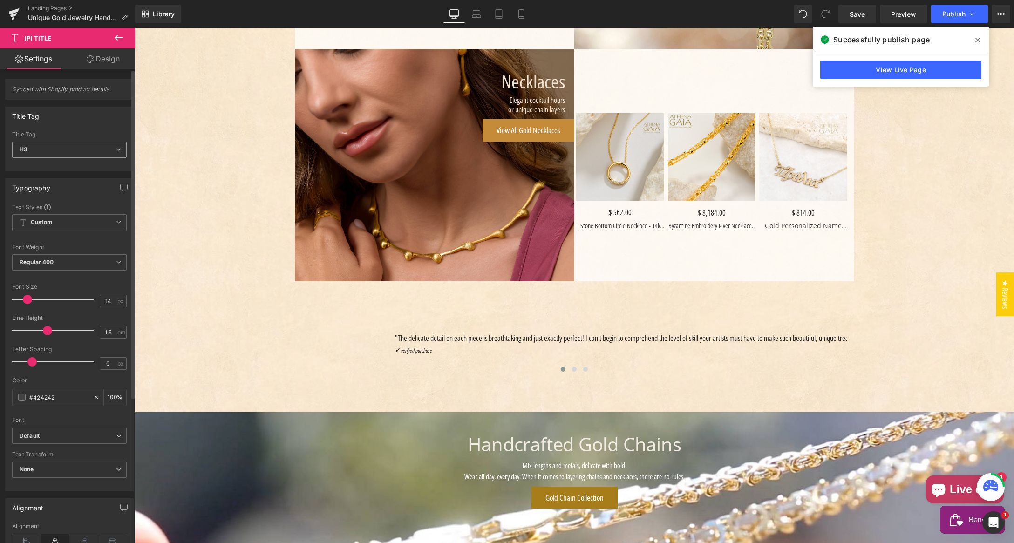
click at [67, 150] on span "H3" at bounding box center [69, 150] width 115 height 16
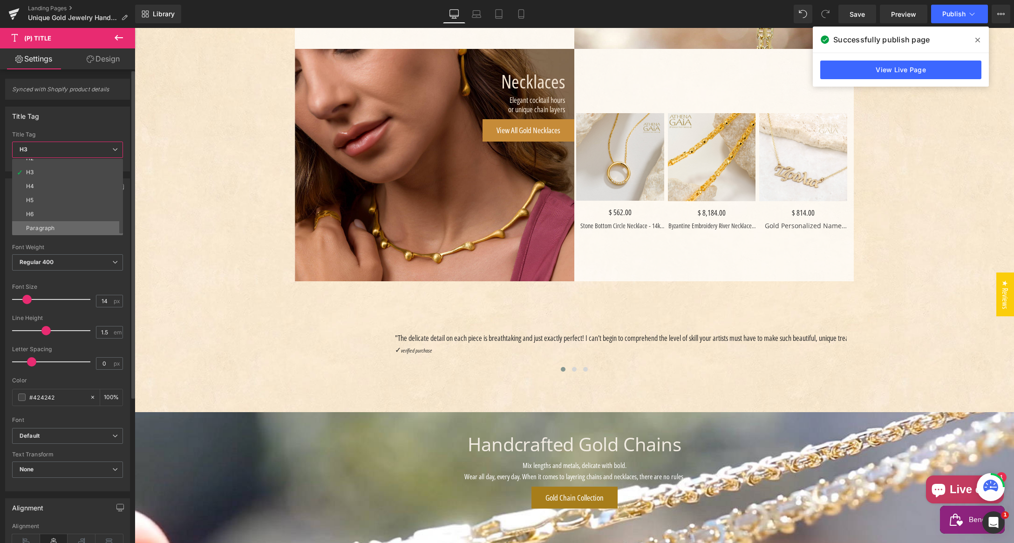
click at [63, 225] on li "Paragraph" at bounding box center [69, 228] width 115 height 14
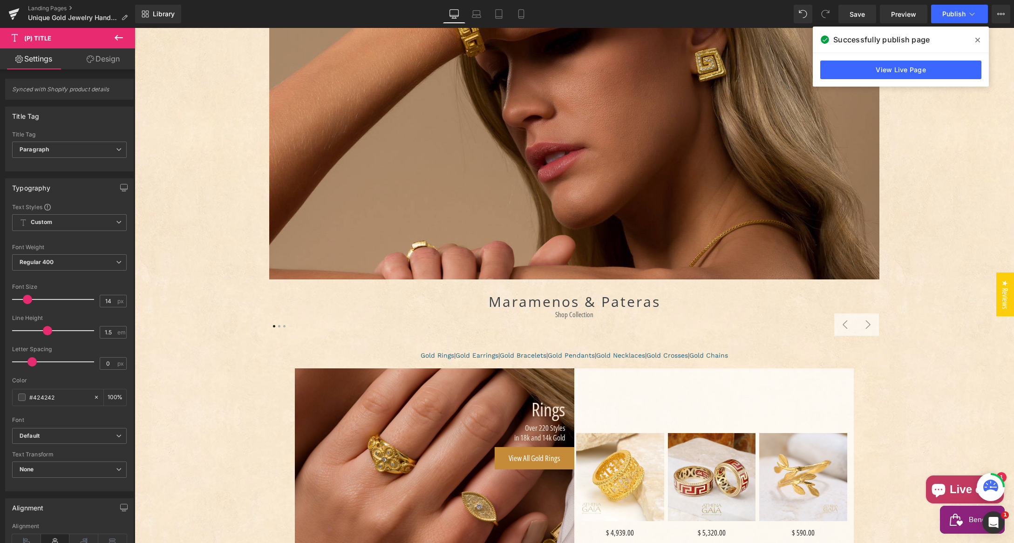
scroll to position [0, 0]
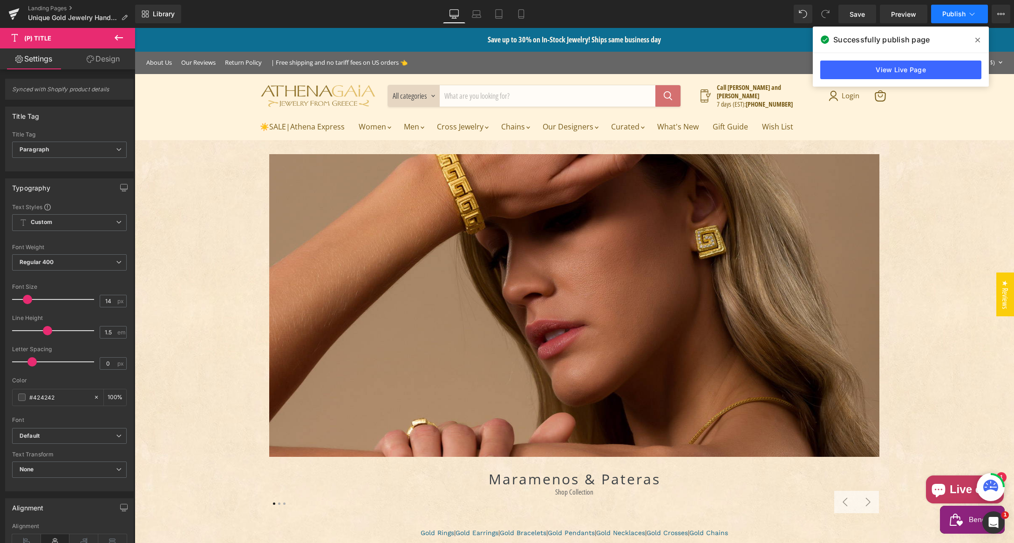
click at [950, 11] on span "Publish" at bounding box center [953, 13] width 23 height 7
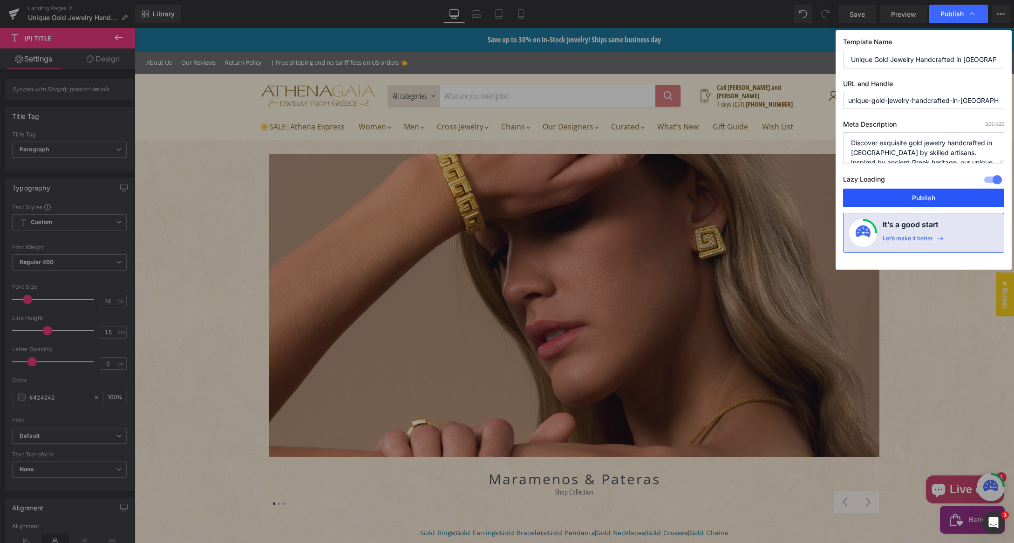
click at [924, 198] on button "Publish" at bounding box center [923, 198] width 161 height 19
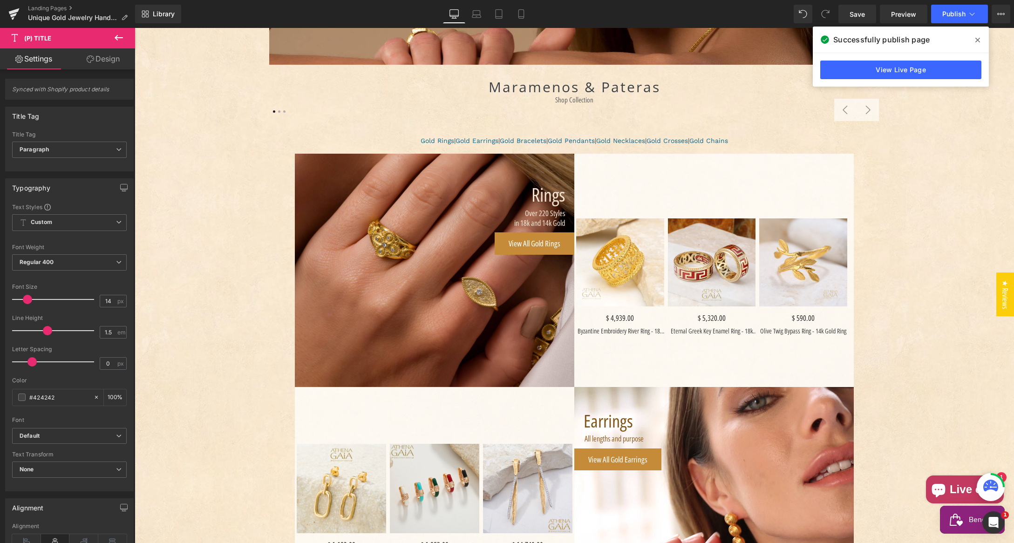
scroll to position [390, 0]
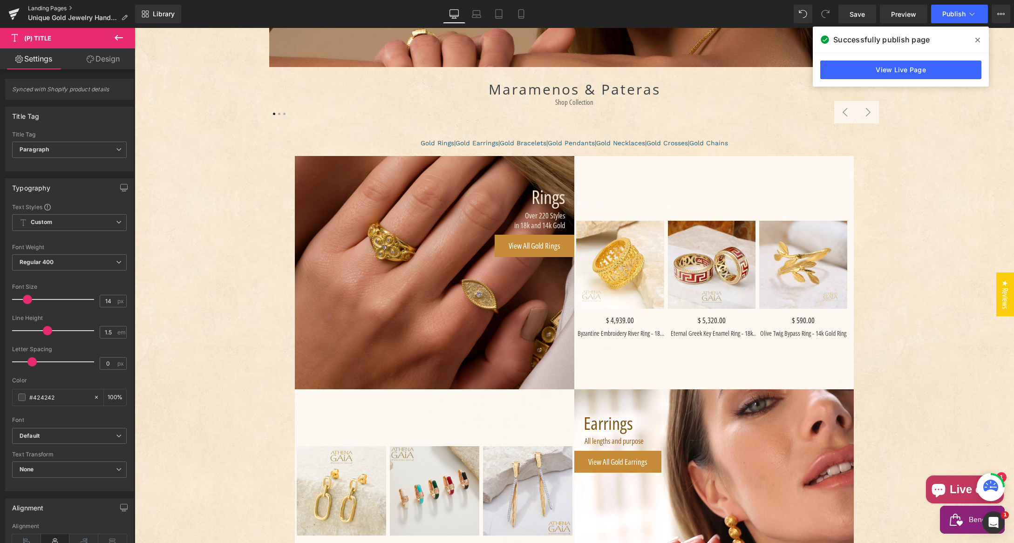
click at [43, 9] on link "Landing Pages" at bounding box center [81, 8] width 107 height 7
